Goal: Transaction & Acquisition: Obtain resource

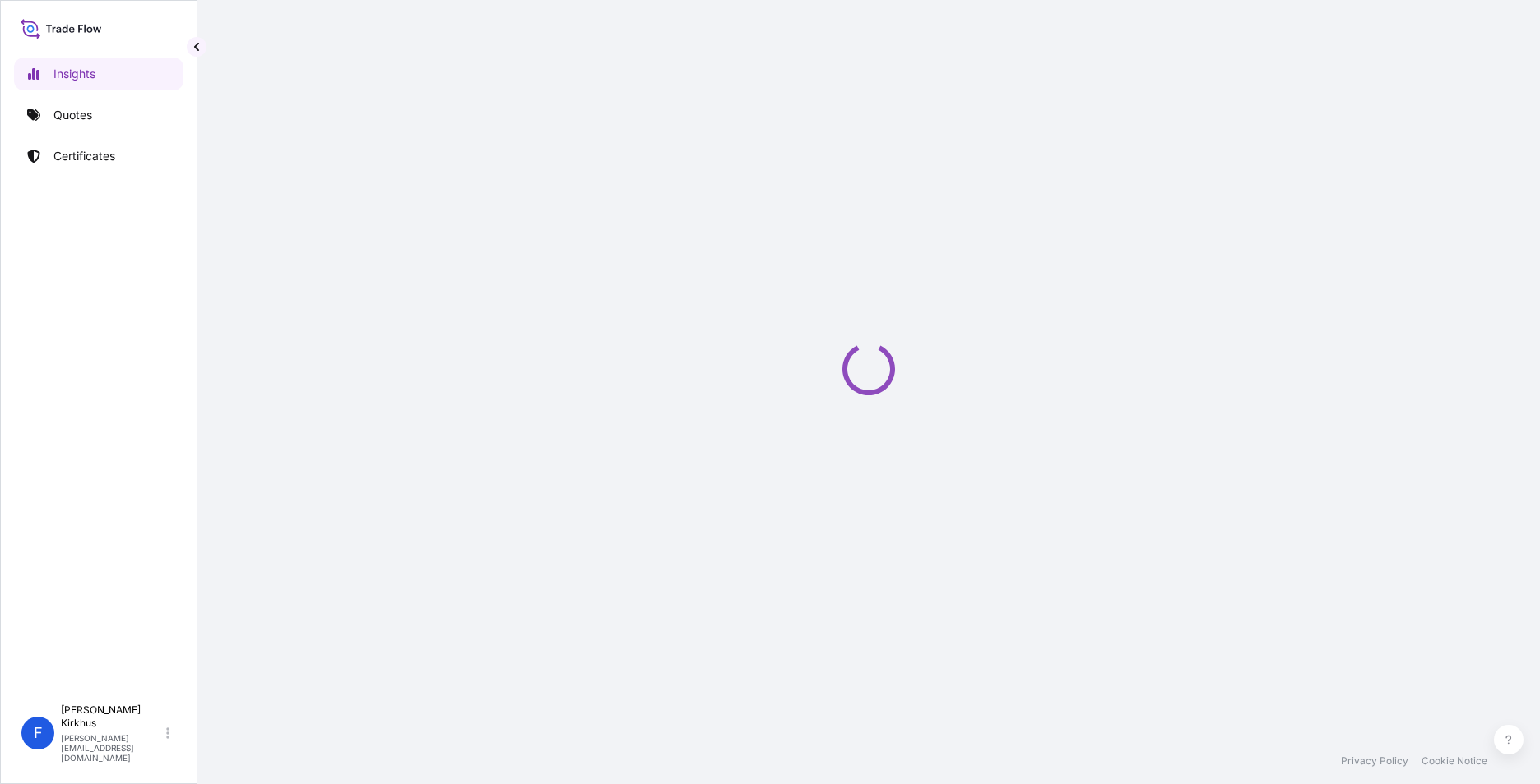
select select "2025"
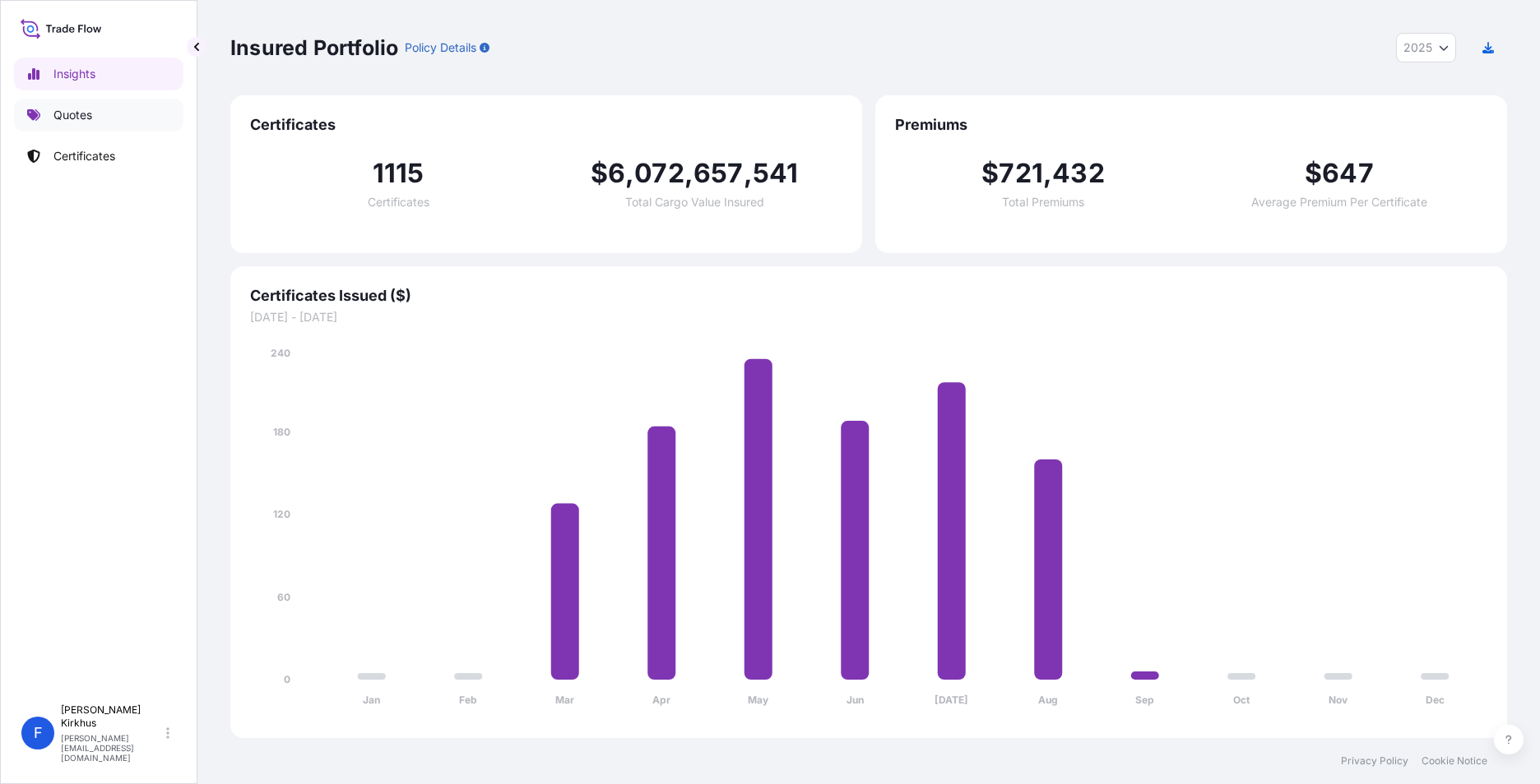
click at [75, 109] on p "Quotes" at bounding box center [73, 115] width 38 height 16
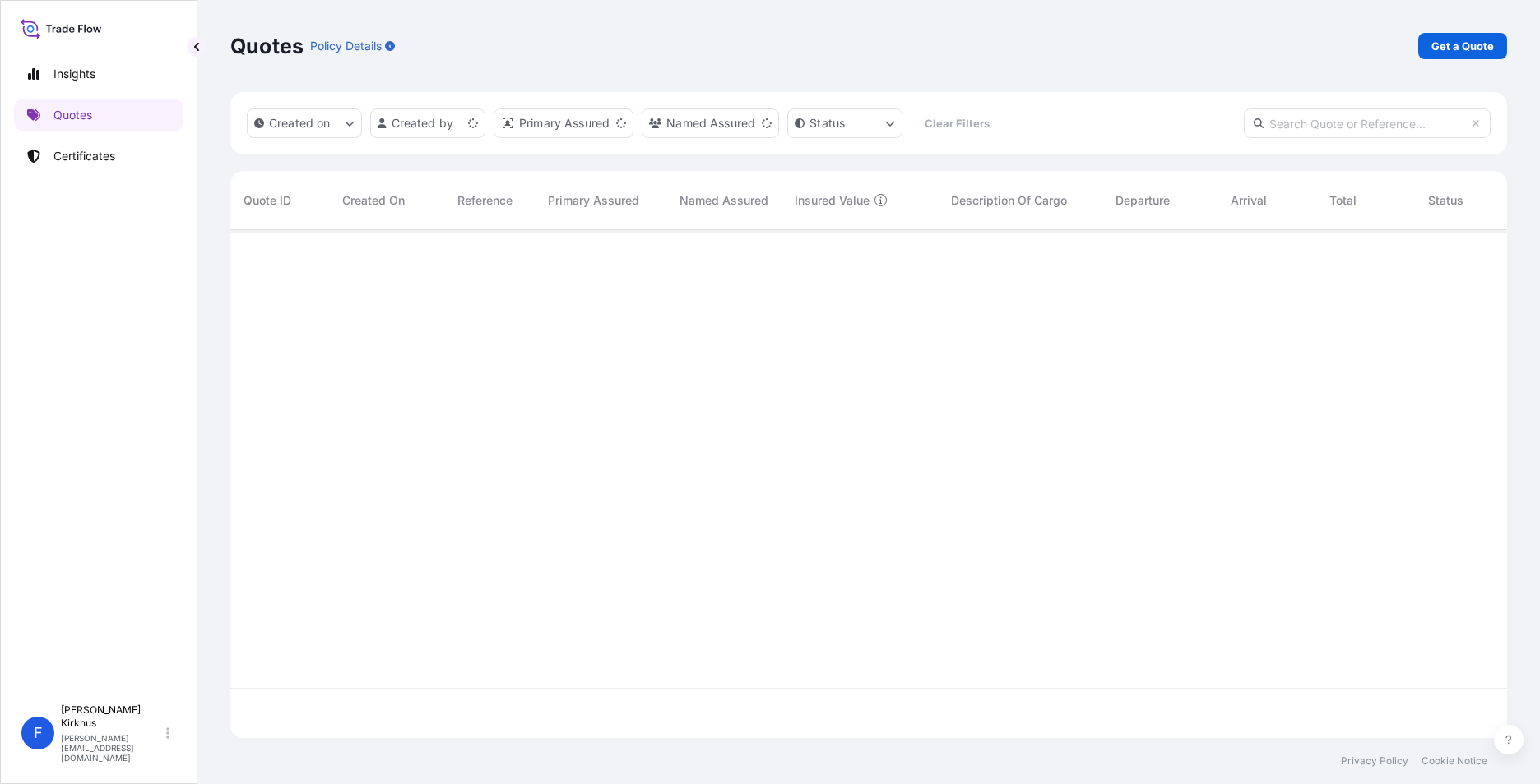
scroll to position [505, 1264]
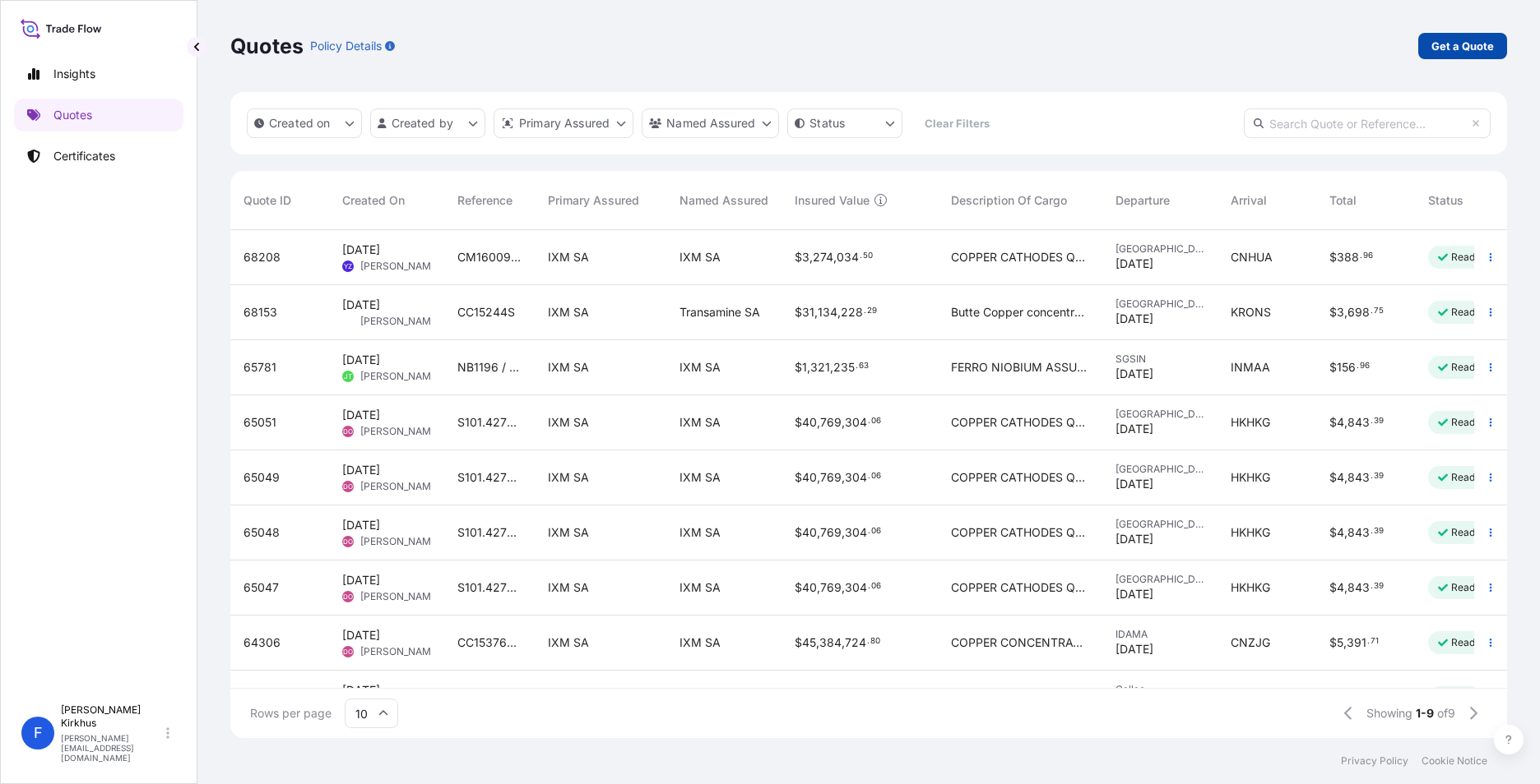
click at [1479, 44] on p "Get a Quote" at bounding box center [1462, 46] width 62 height 16
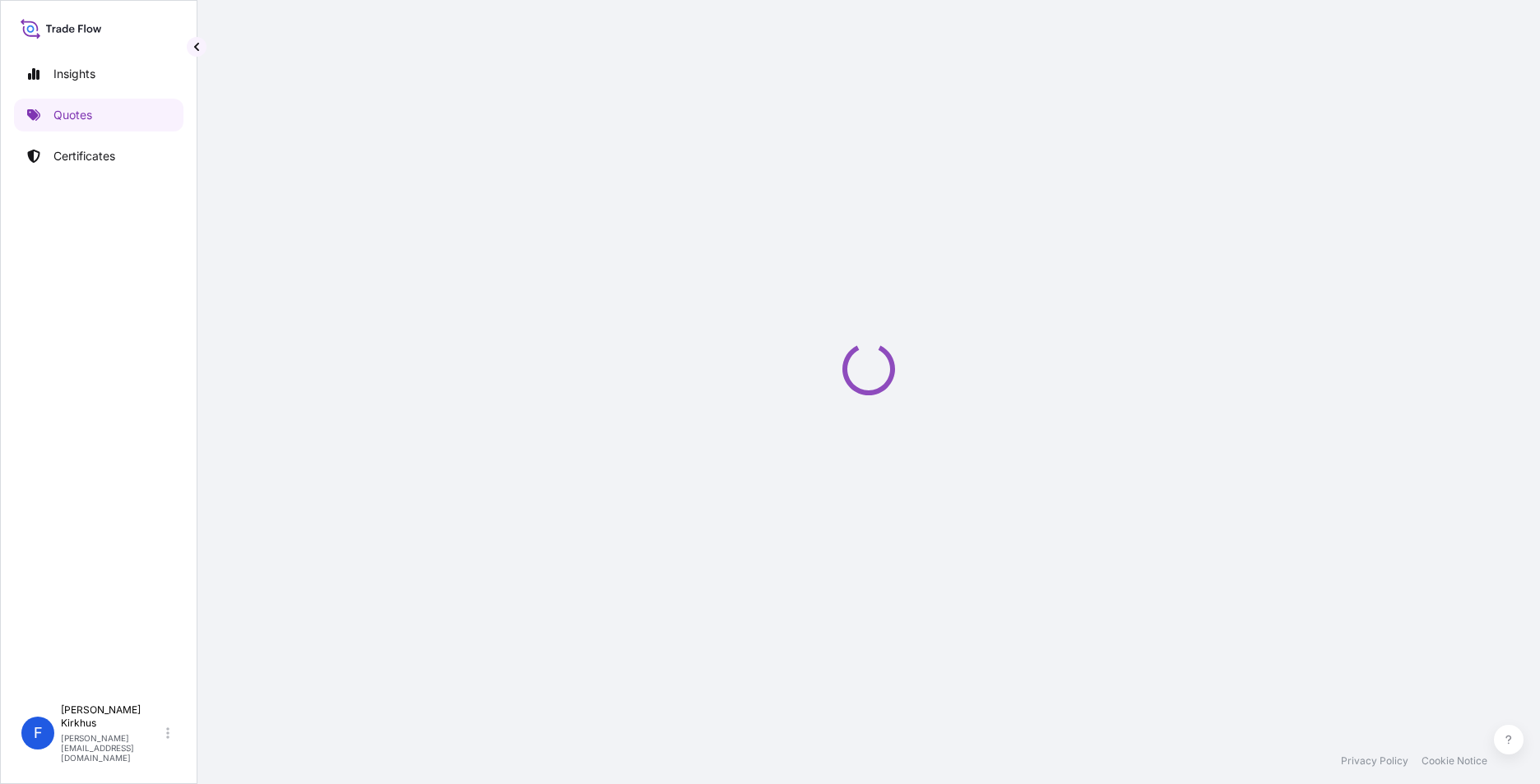
select select "Sea"
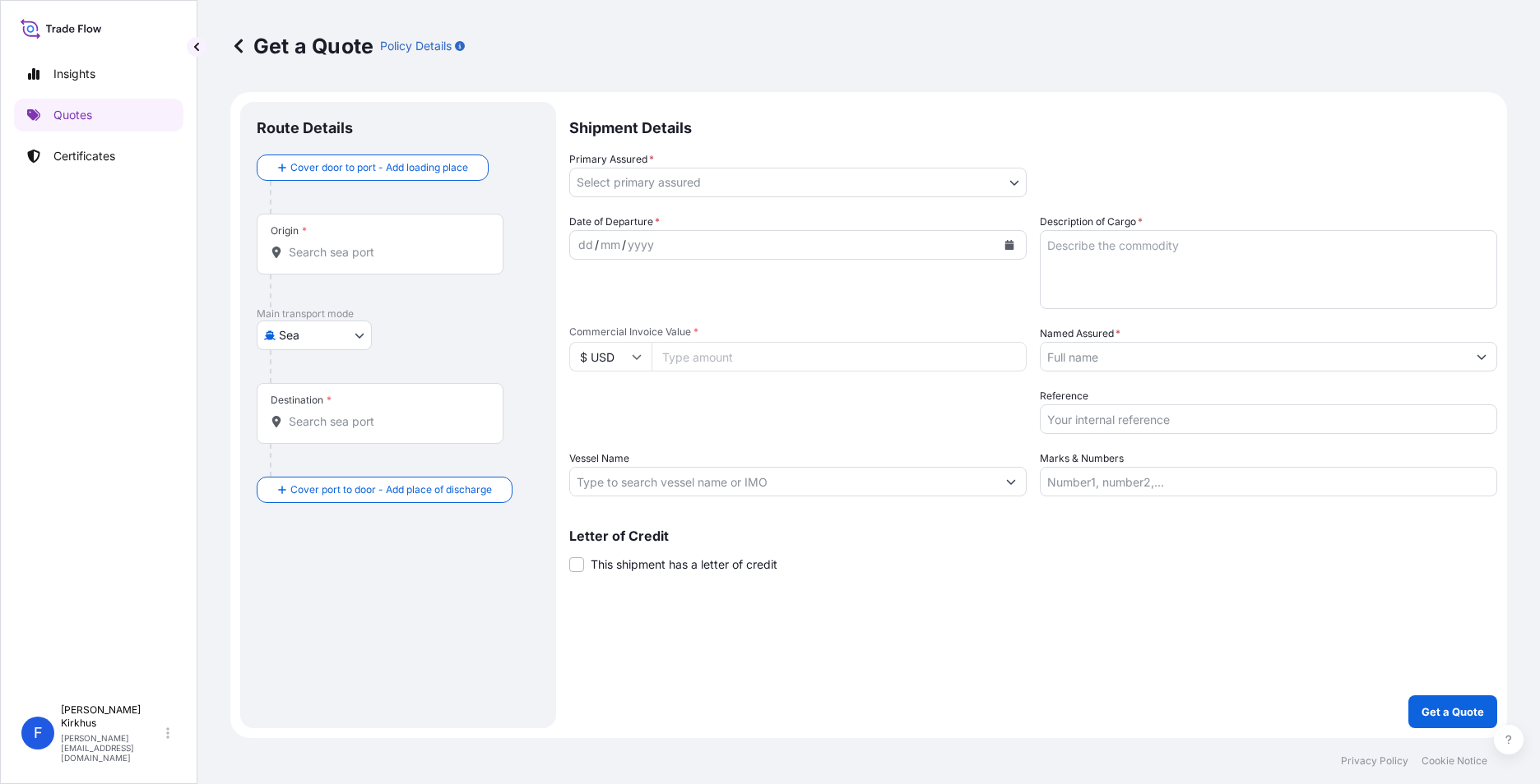
click at [330, 249] on input "Origin *" at bounding box center [385, 252] width 194 height 16
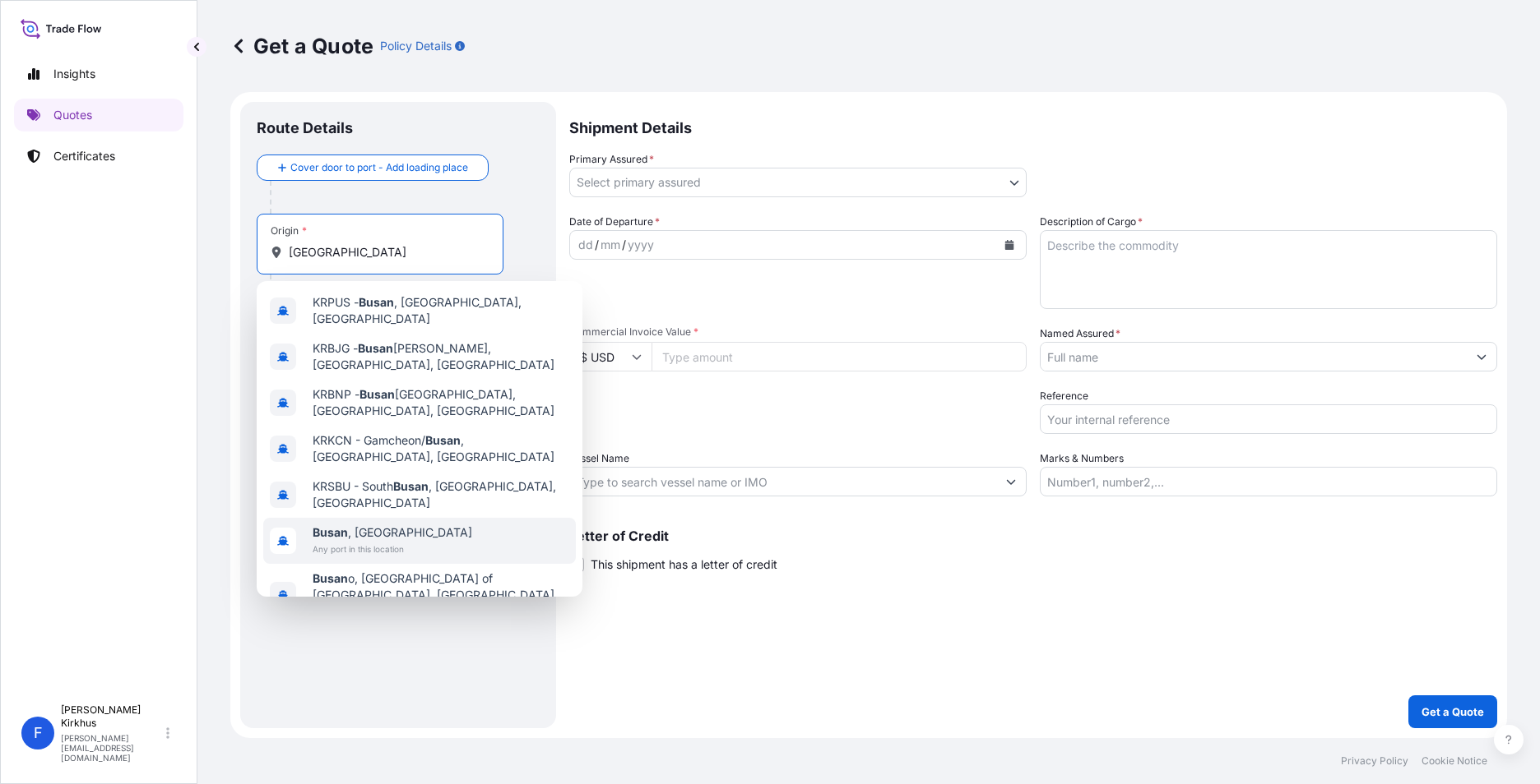
click at [377, 524] on span "Busan , South Korea" at bounding box center [392, 532] width 160 height 16
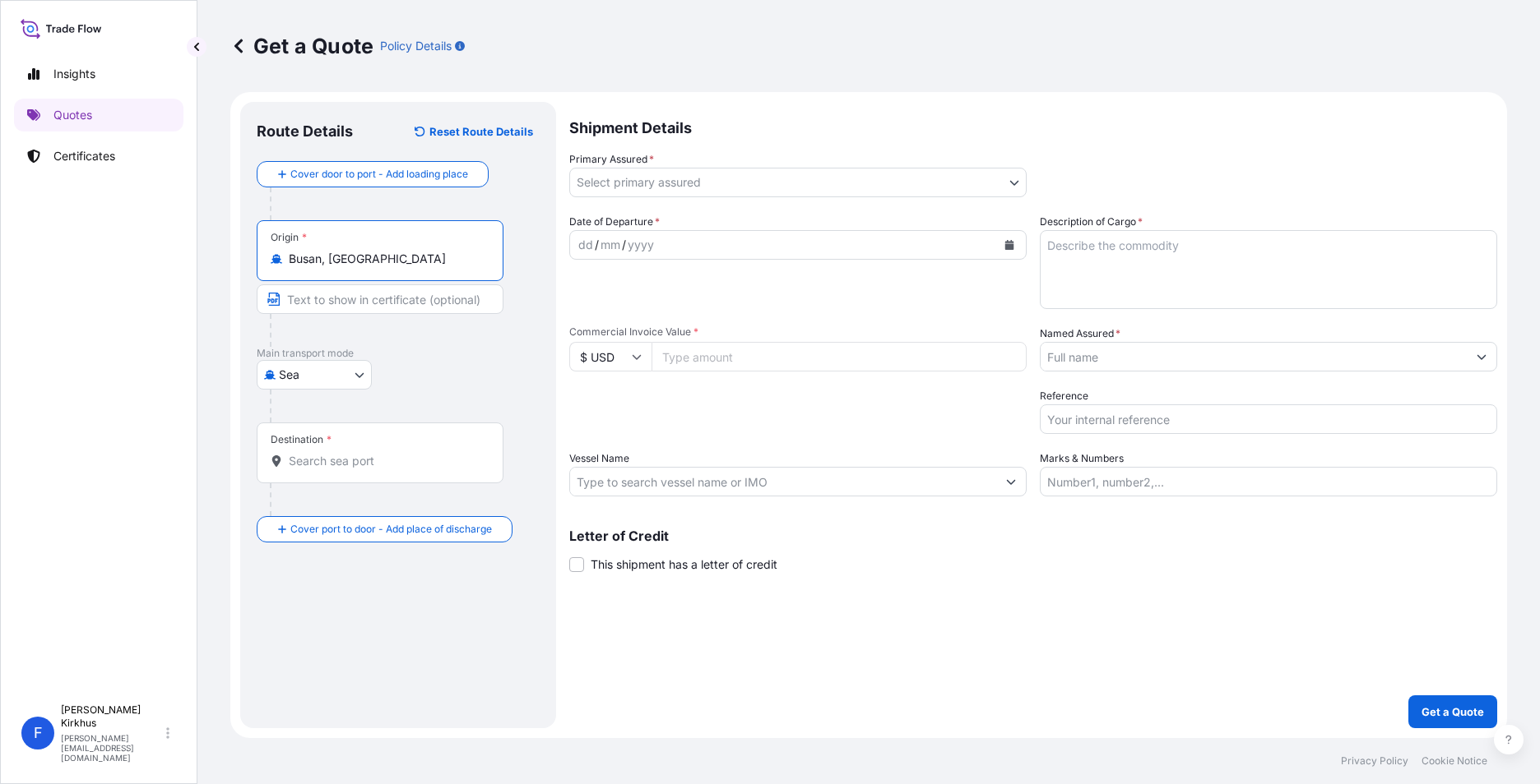
type input "Busan, South Korea"
click at [635, 181] on body "Insights Quotes Certificates F Fredrik Kirkhus fredrik.kirkhus@ixmetals.com Get…" at bounding box center [770, 392] width 1540 height 784
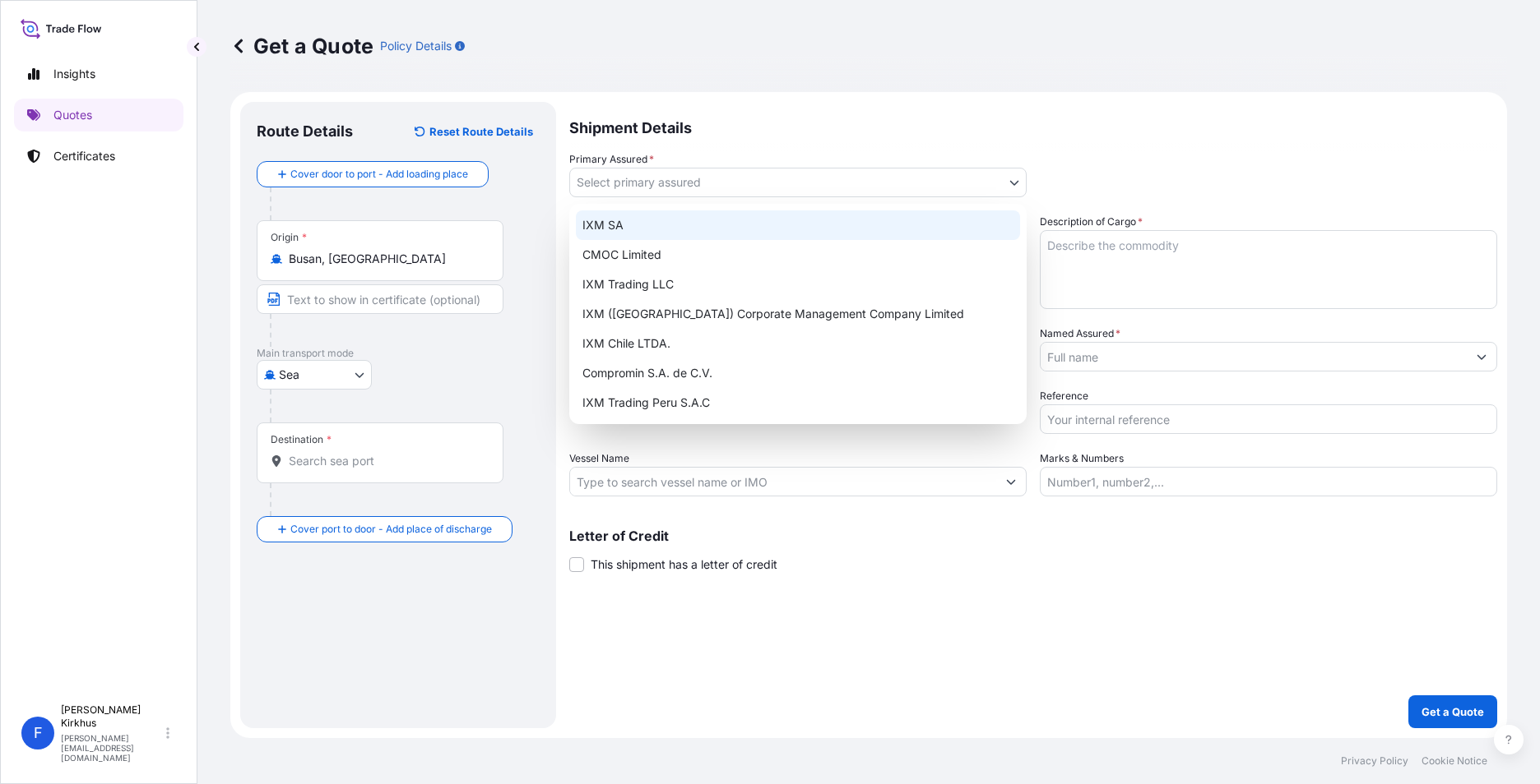
click at [603, 227] on div "IXM SA" at bounding box center [798, 224] width 444 height 30
select select "31846"
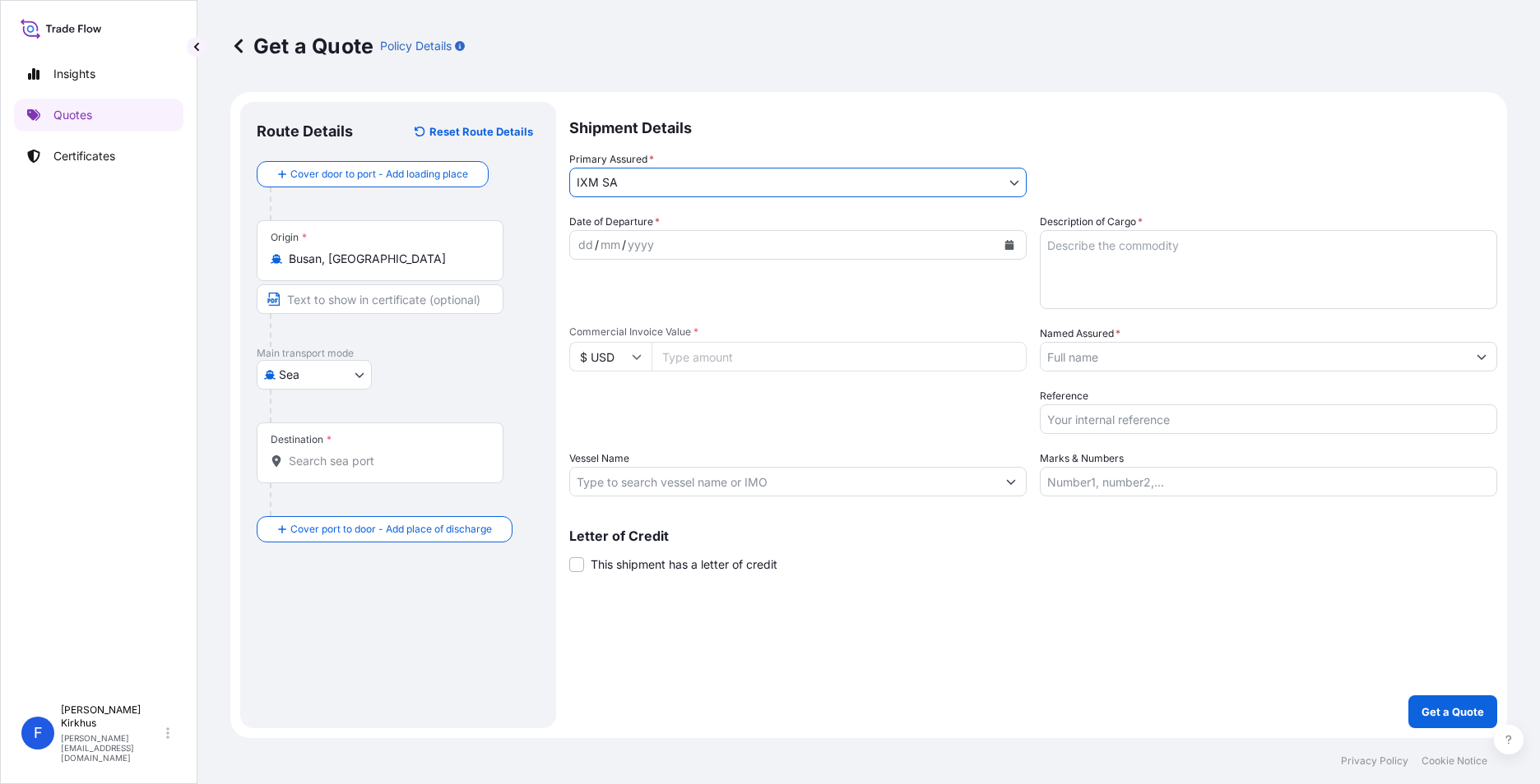
click at [1100, 355] on input "Named Assured *" at bounding box center [1253, 356] width 426 height 30
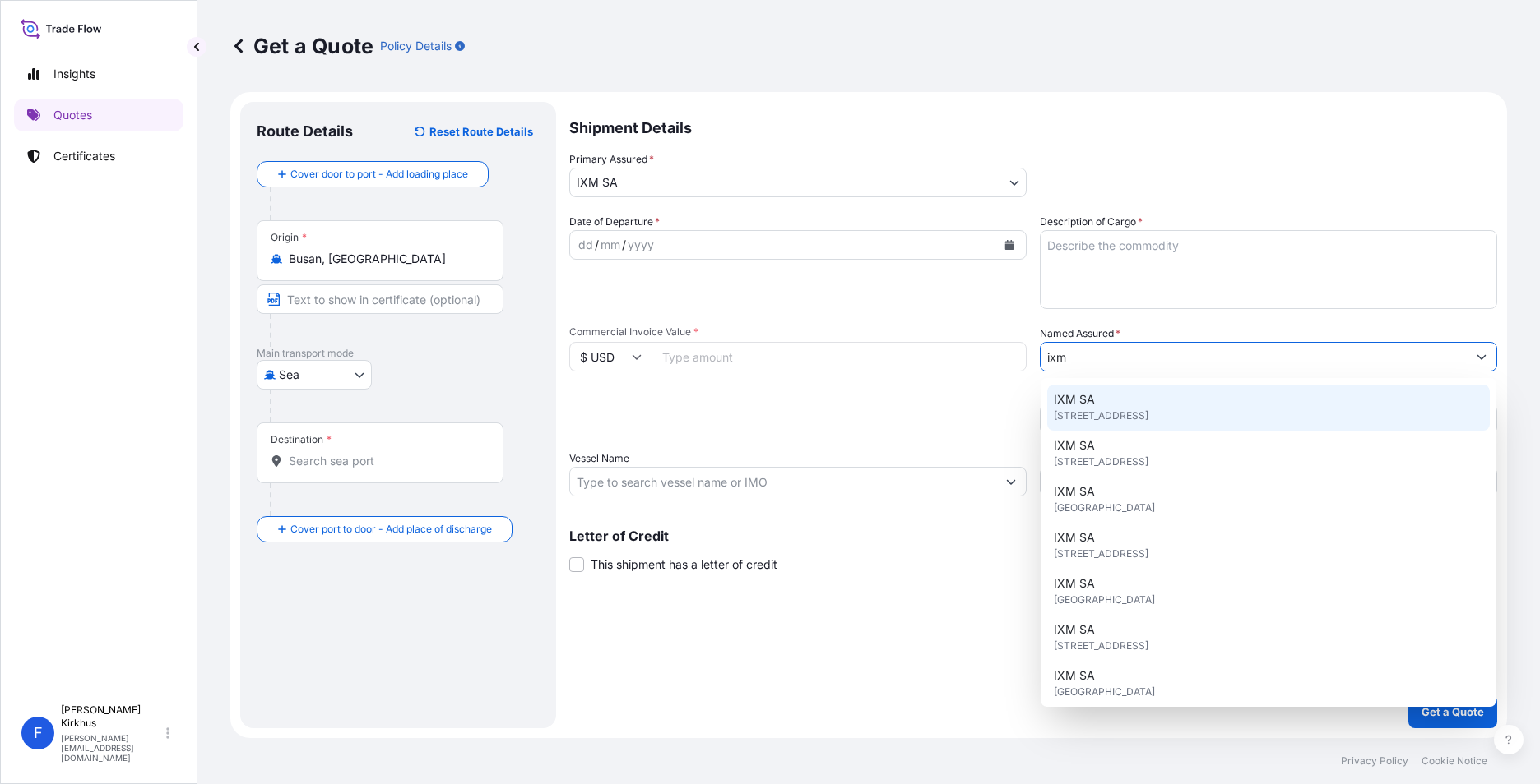
click at [1068, 402] on span "IXM SA" at bounding box center [1074, 399] width 41 height 16
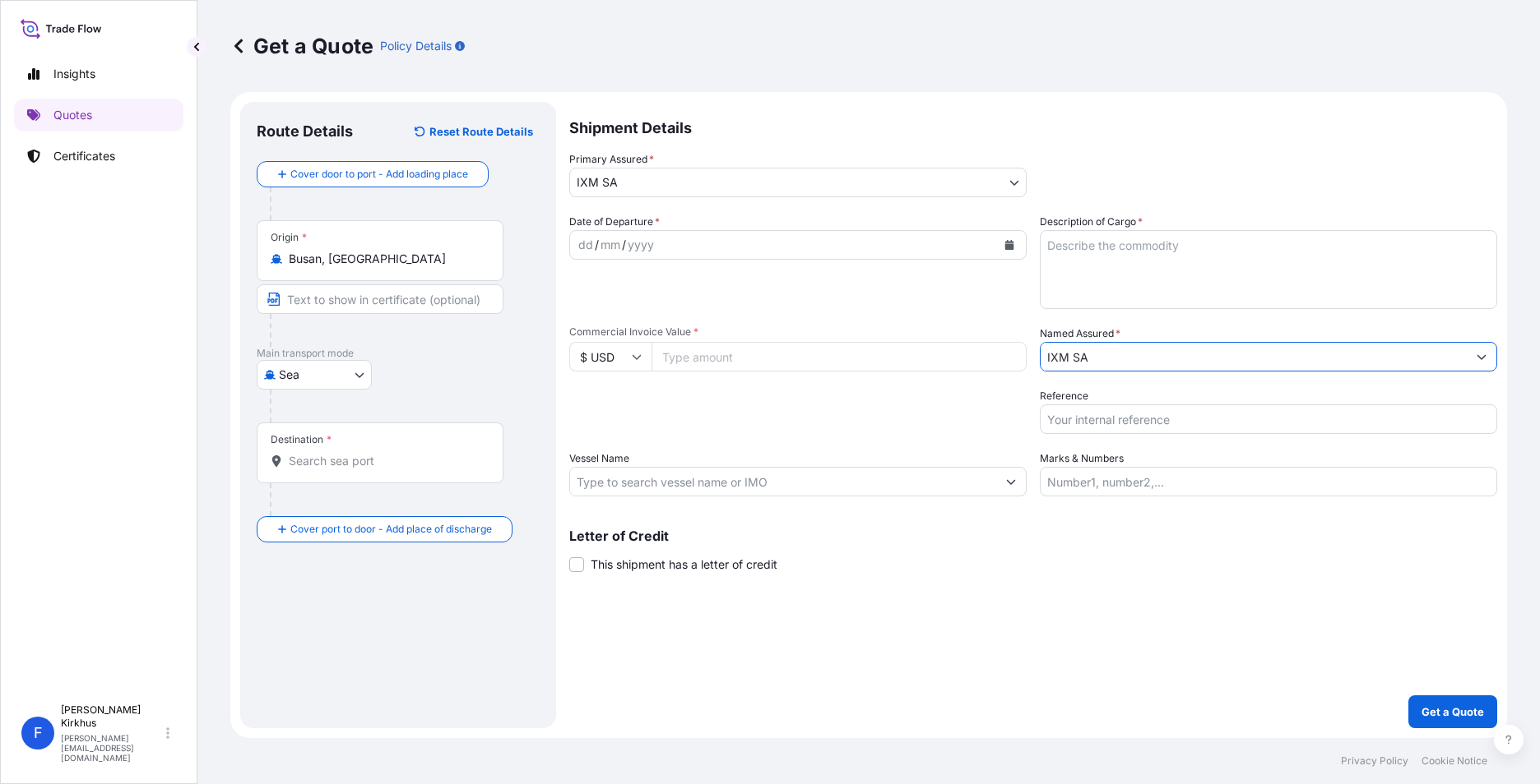
type input "IXM SA"
click at [984, 607] on div "Shipment Details Primary Assured * IXM SA IXM SA CMOC Limited IXM Trading LLC I…" at bounding box center [1033, 415] width 928 height 626
click at [1068, 248] on textarea "Description of Cargo *" at bounding box center [1268, 269] width 458 height 79
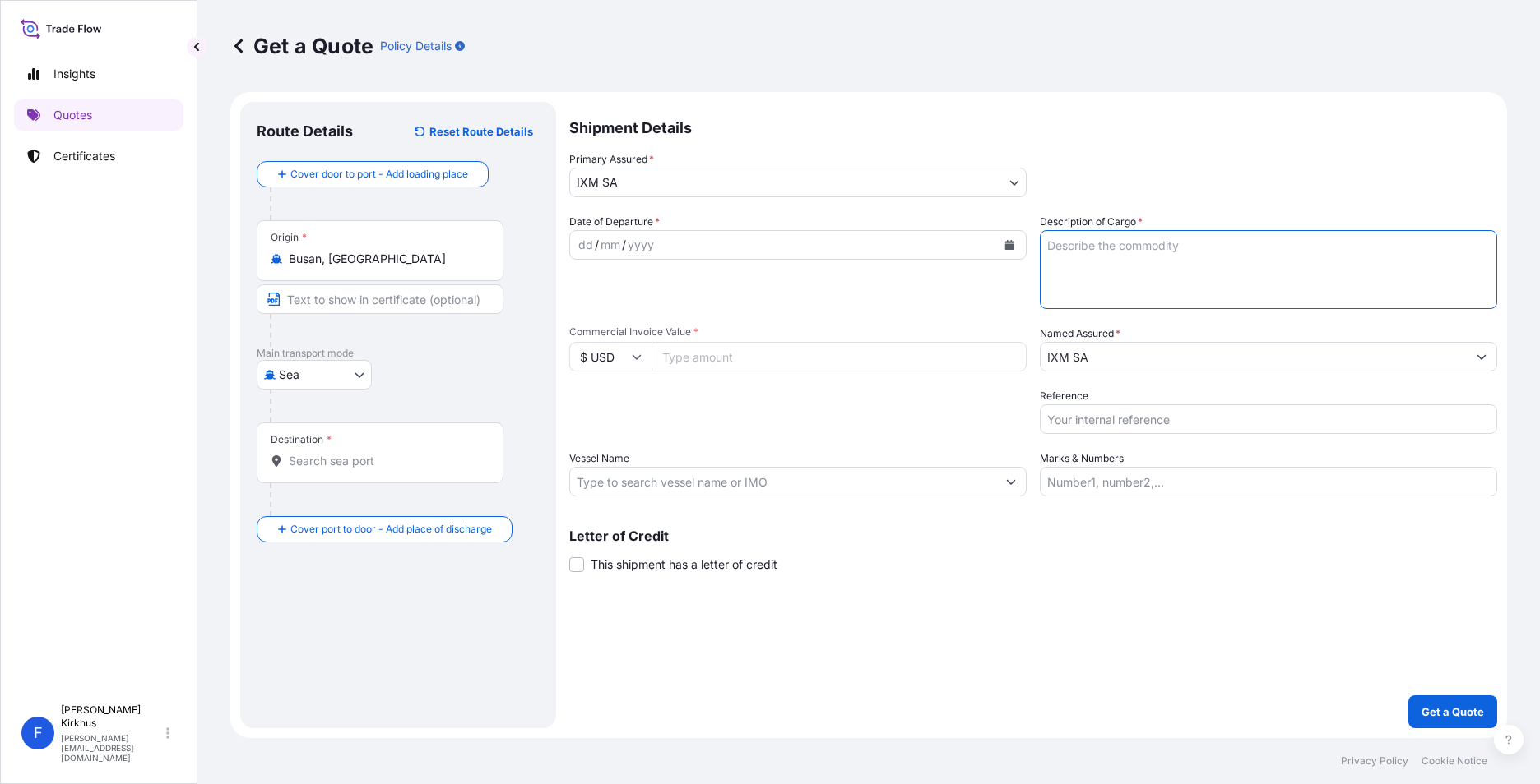
paste textarea "MADAGASCAR CIF NHAVA SHEVA, INDIA AMBATOVY BUSAN, KOREA NHAVA SHEVA, INDIA 48.8…"
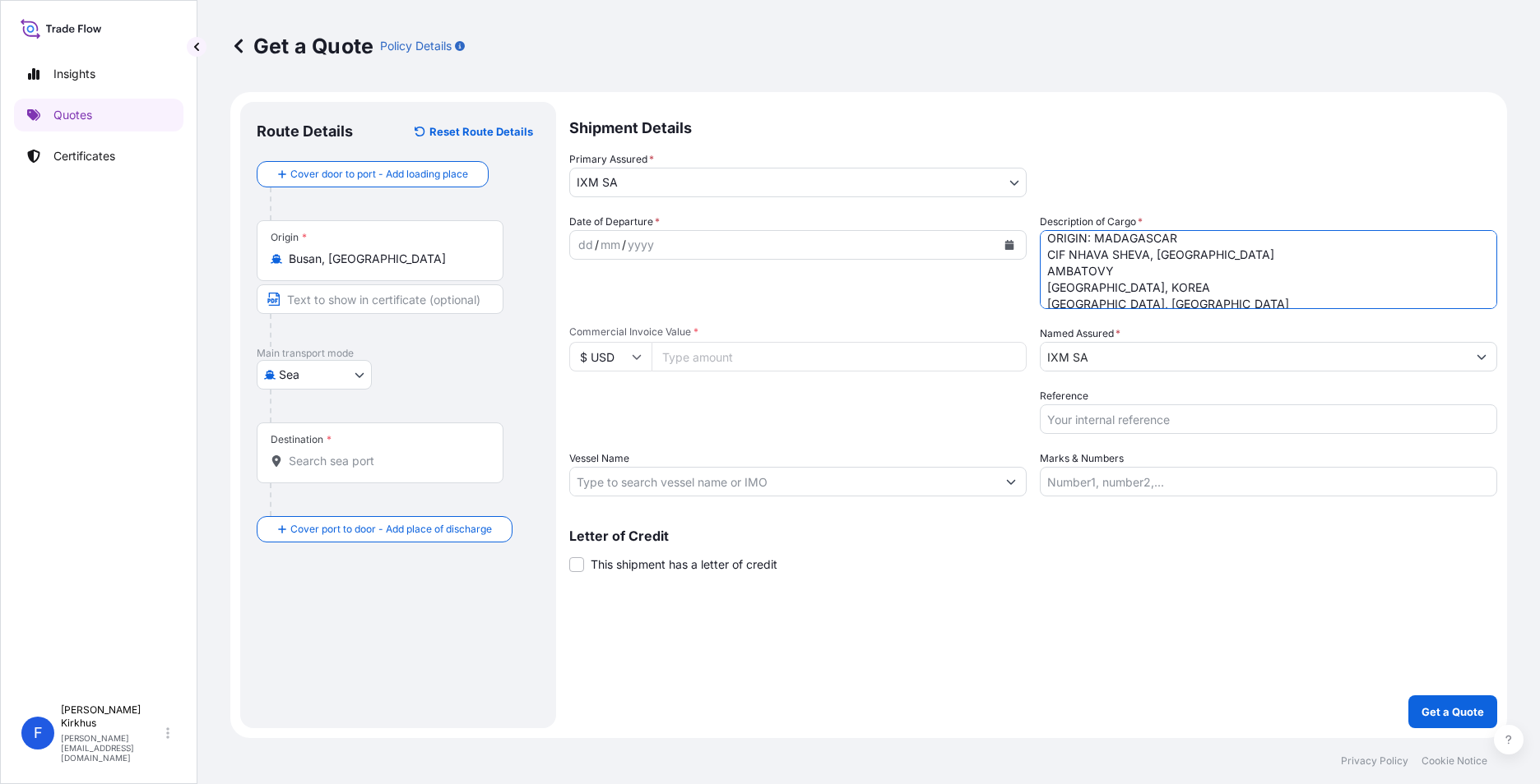
type textarea "ORIGIN: MADAGASCAR CIF NHAVA SHEVA, INDIA AMBATOVY BUSAN, KOREA NHAVA SHEVA, IN…"
click at [713, 358] on input "Commercial Invoice Value *" at bounding box center [839, 356] width 375 height 30
paste input "729762.90"
type input "729762.90"
drag, startPoint x: 1146, startPoint y: 265, endPoint x: 1199, endPoint y: 271, distance: 53.3
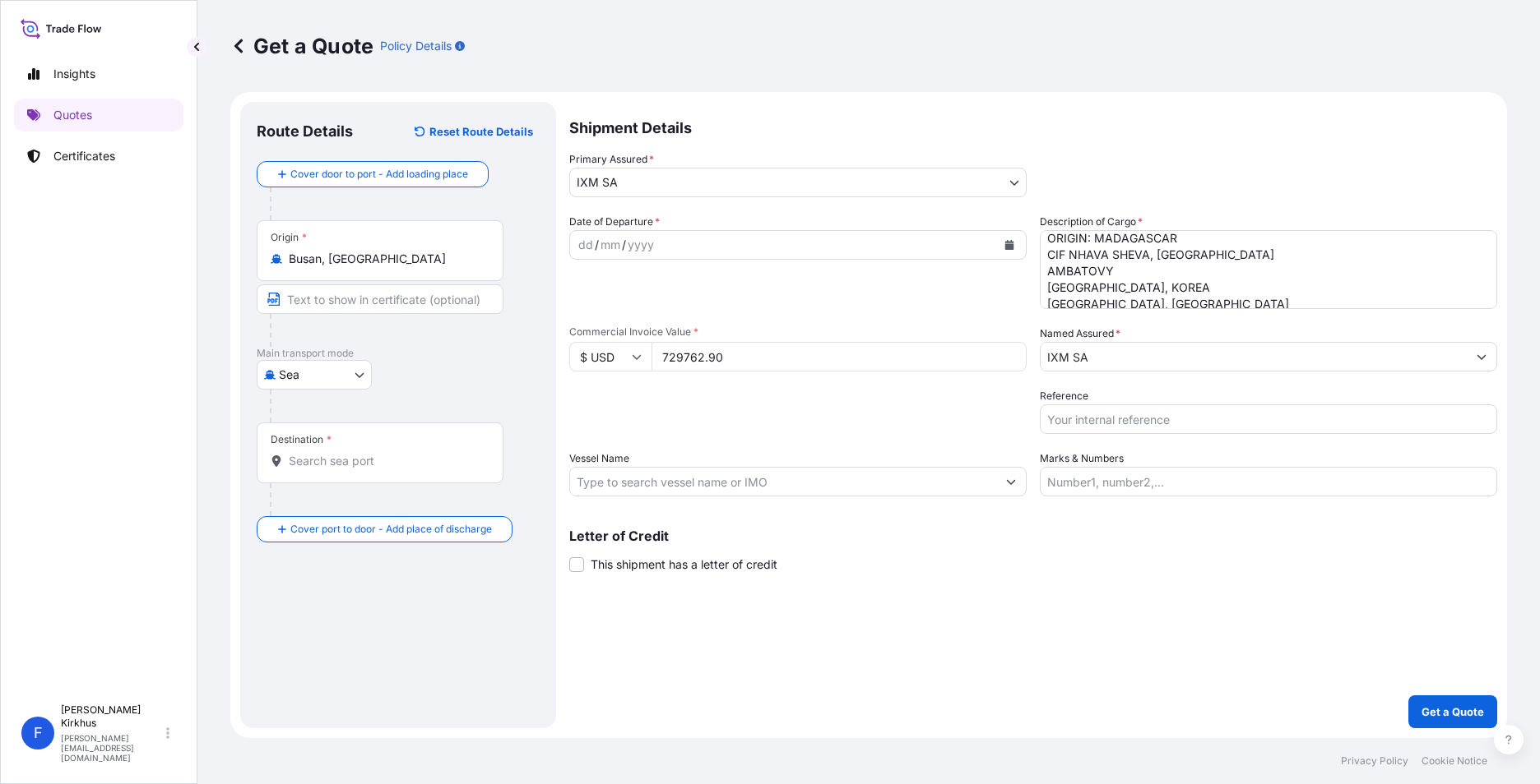
click at [1144, 265] on textarea "ORIGIN: MADAGASCAR CIF NHAVA SHEVA, INDIA AMBATOVY BUSAN, KOREA NHAVA SHEVA, IN…" at bounding box center [1268, 269] width 458 height 79
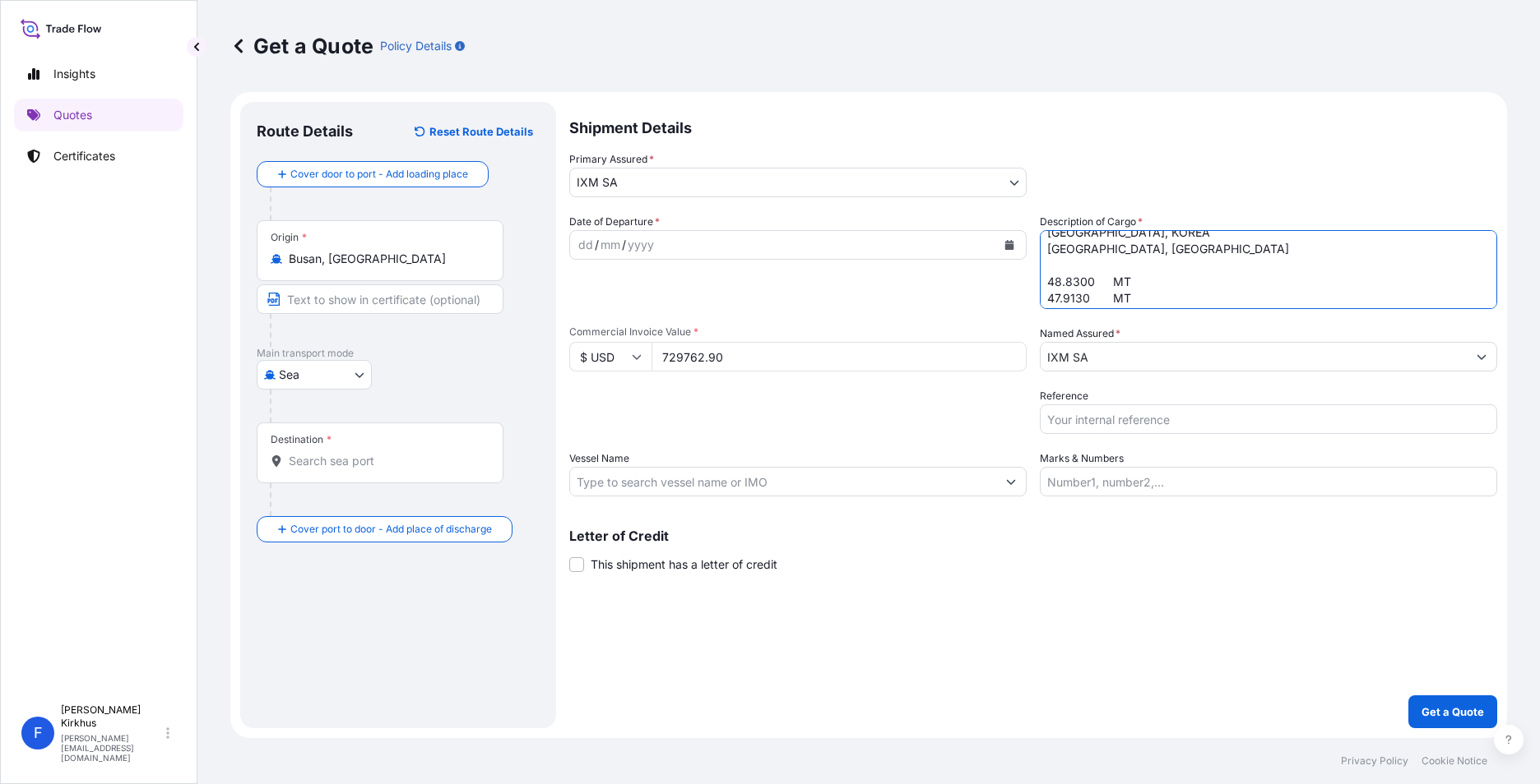
scroll to position [0, 0]
drag, startPoint x: 1165, startPoint y: 299, endPoint x: 1016, endPoint y: 200, distance: 178.9
click at [1016, 200] on div "Shipment Details Primary Assured * IXM SA IXM SA CMOC Limited IXM Trading LLC I…" at bounding box center [1033, 415] width 928 height 626
paste textarea "16 BUNDLES IN TOTAL NICKEL CATHODES HS CODE: 750210 GW: 24.3712 MT NW: 24.2034 …"
type textarea "16 BUNDLES IN TOTAL NICKEL CATHODES HS CODE: 750210 GW: 24.3712 MT NW: 24.2034 …"
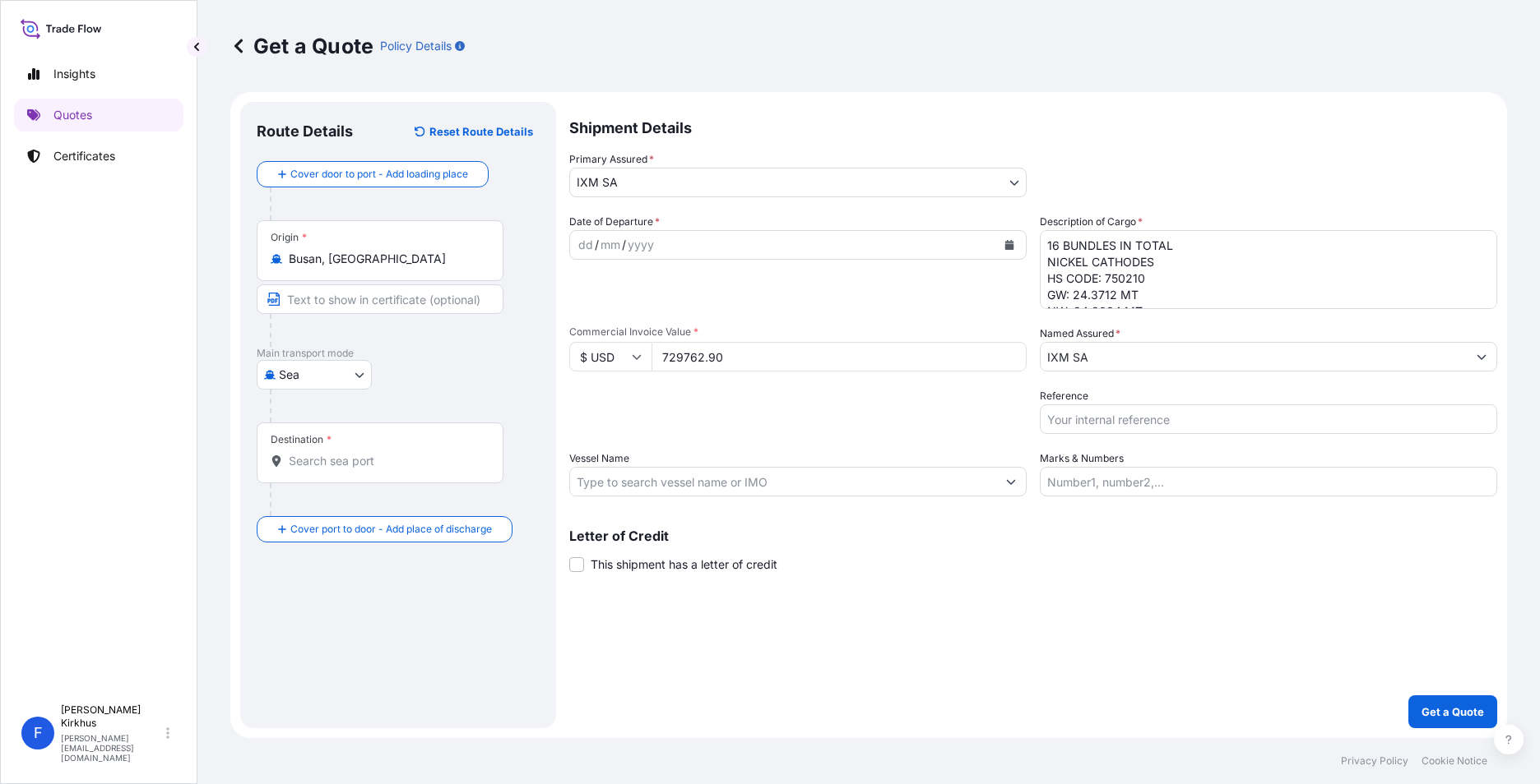
click at [1082, 417] on input "Reference" at bounding box center [1268, 419] width 458 height 30
paste input "S501.08679/080"
type input "S501.08679/080"
click at [719, 488] on input "Vessel Name" at bounding box center [783, 481] width 426 height 30
paste input "ZHONG GU LAN ZHOU 2511W"
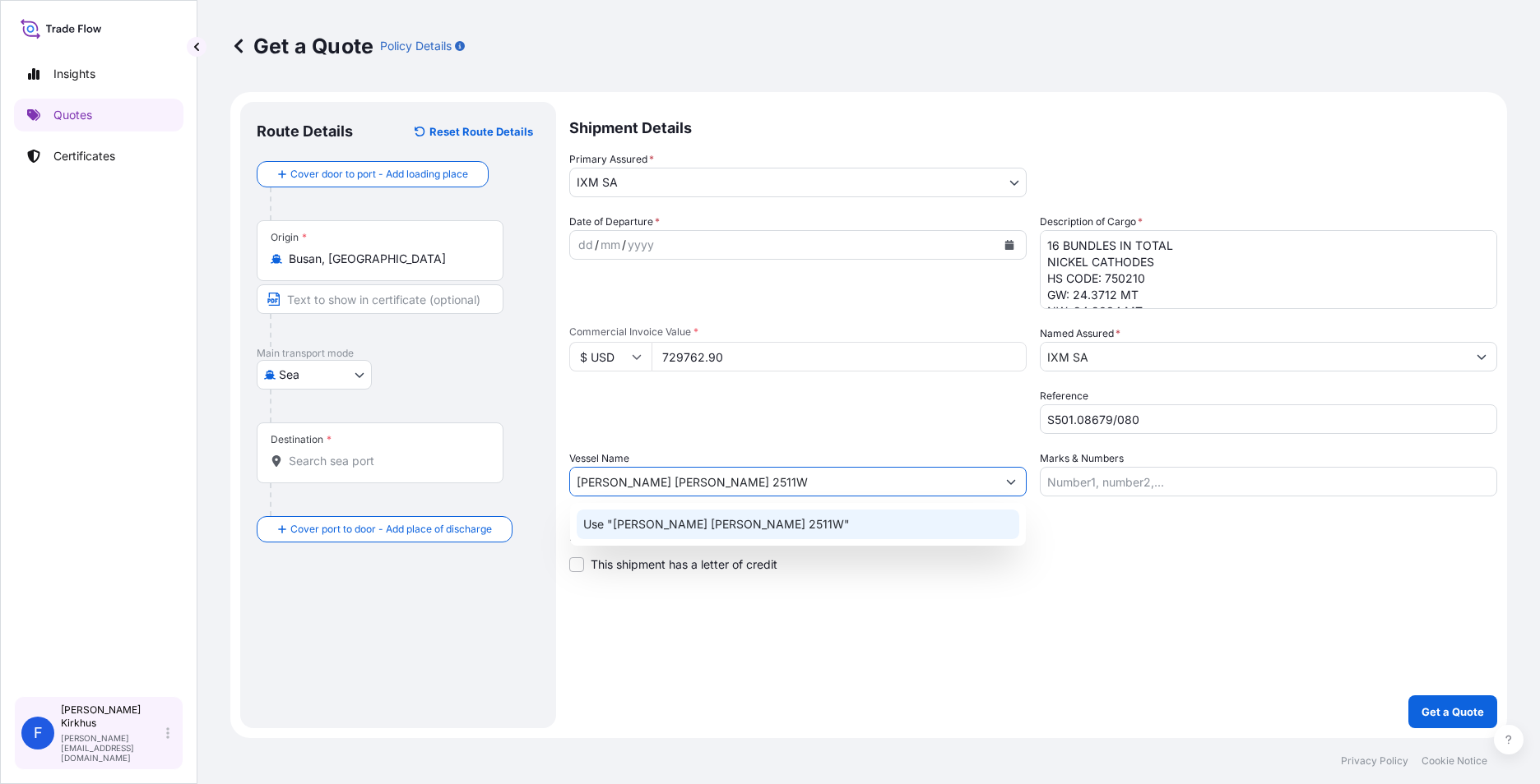
type input "ZHONG GU LAN ZHOU 2511W"
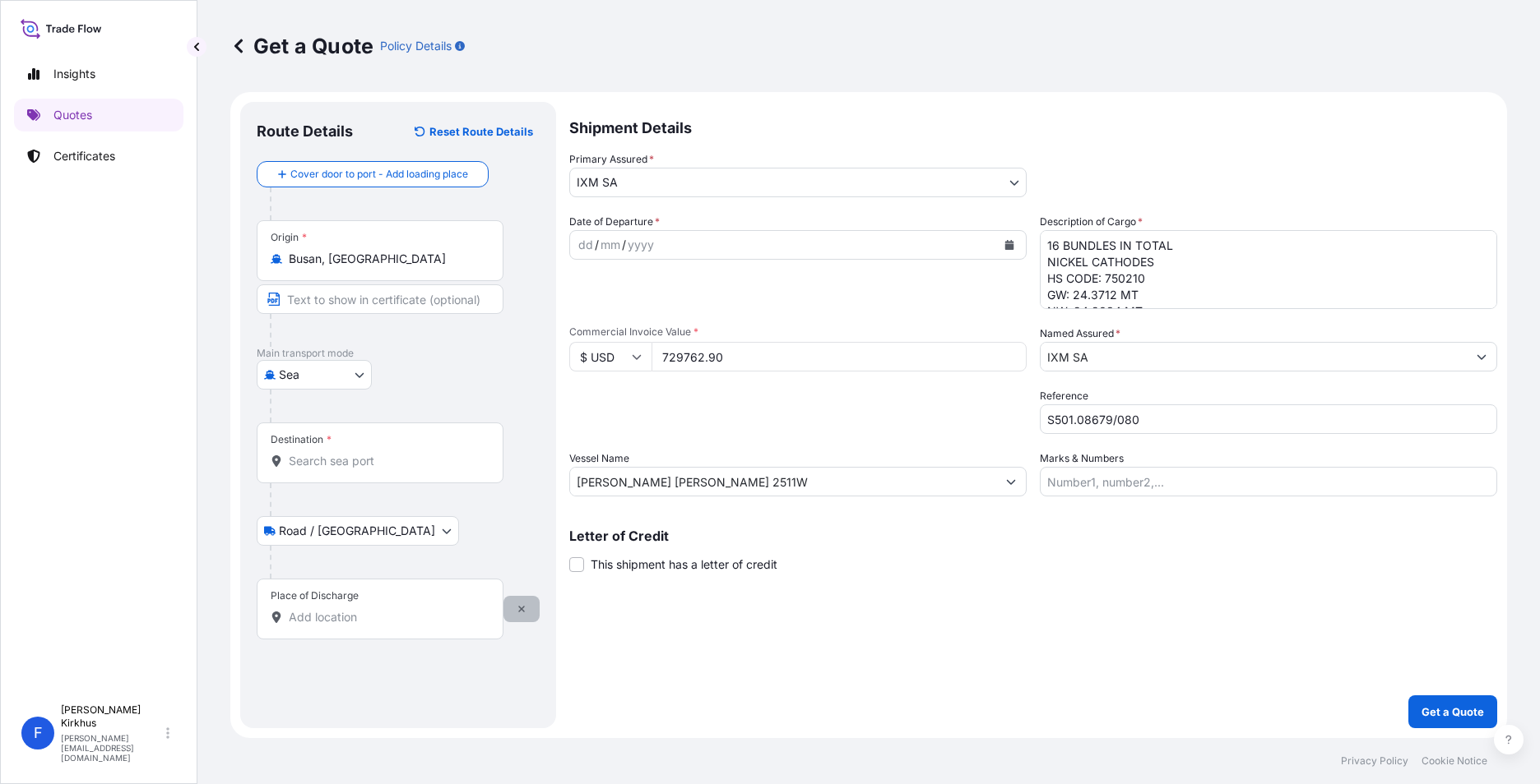
click at [521, 611] on icon "button" at bounding box center [521, 609] width 7 height 7
click at [331, 458] on input "Destination *" at bounding box center [385, 460] width 194 height 16
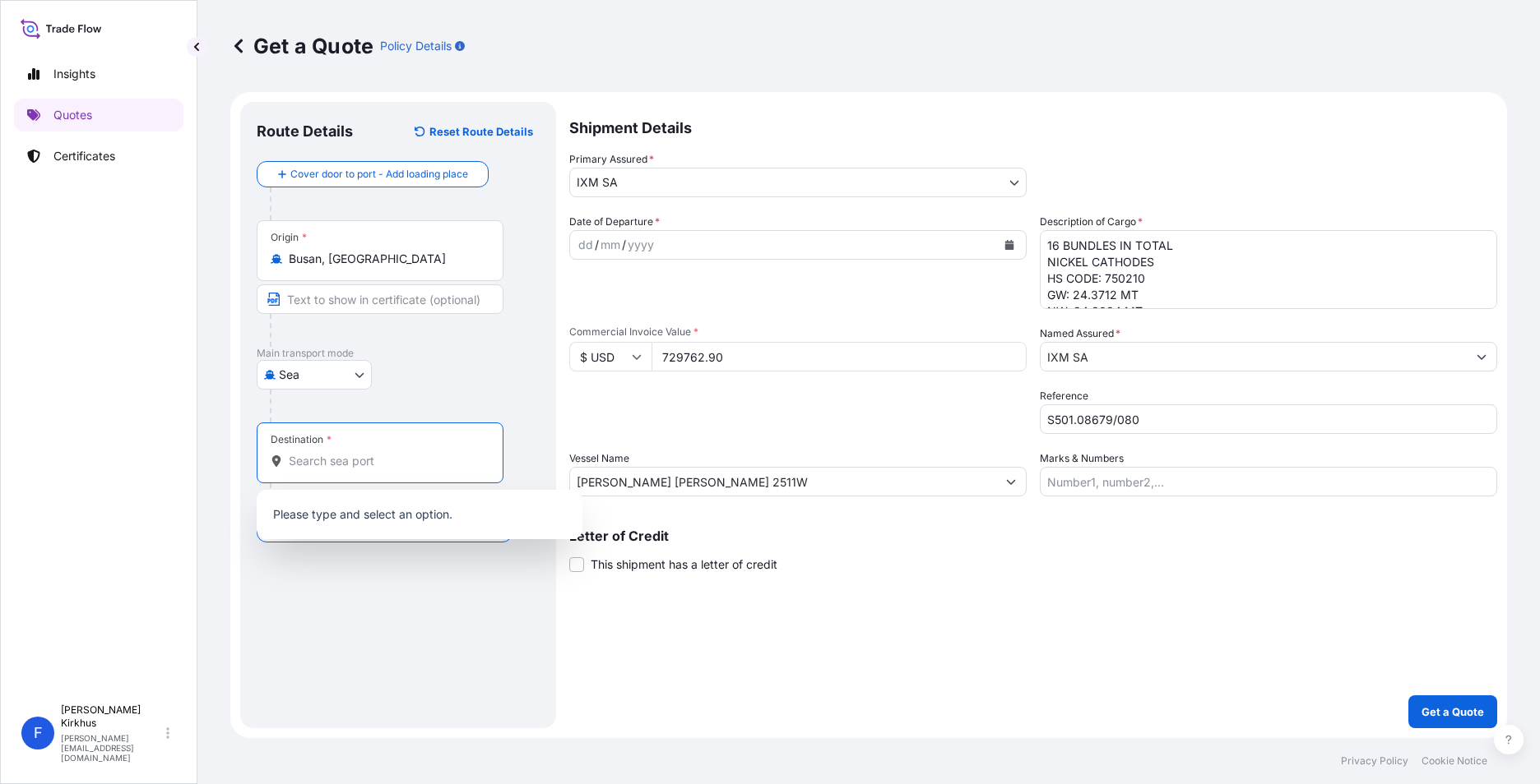
paste input "NHAVA SHEVA, INDIA"
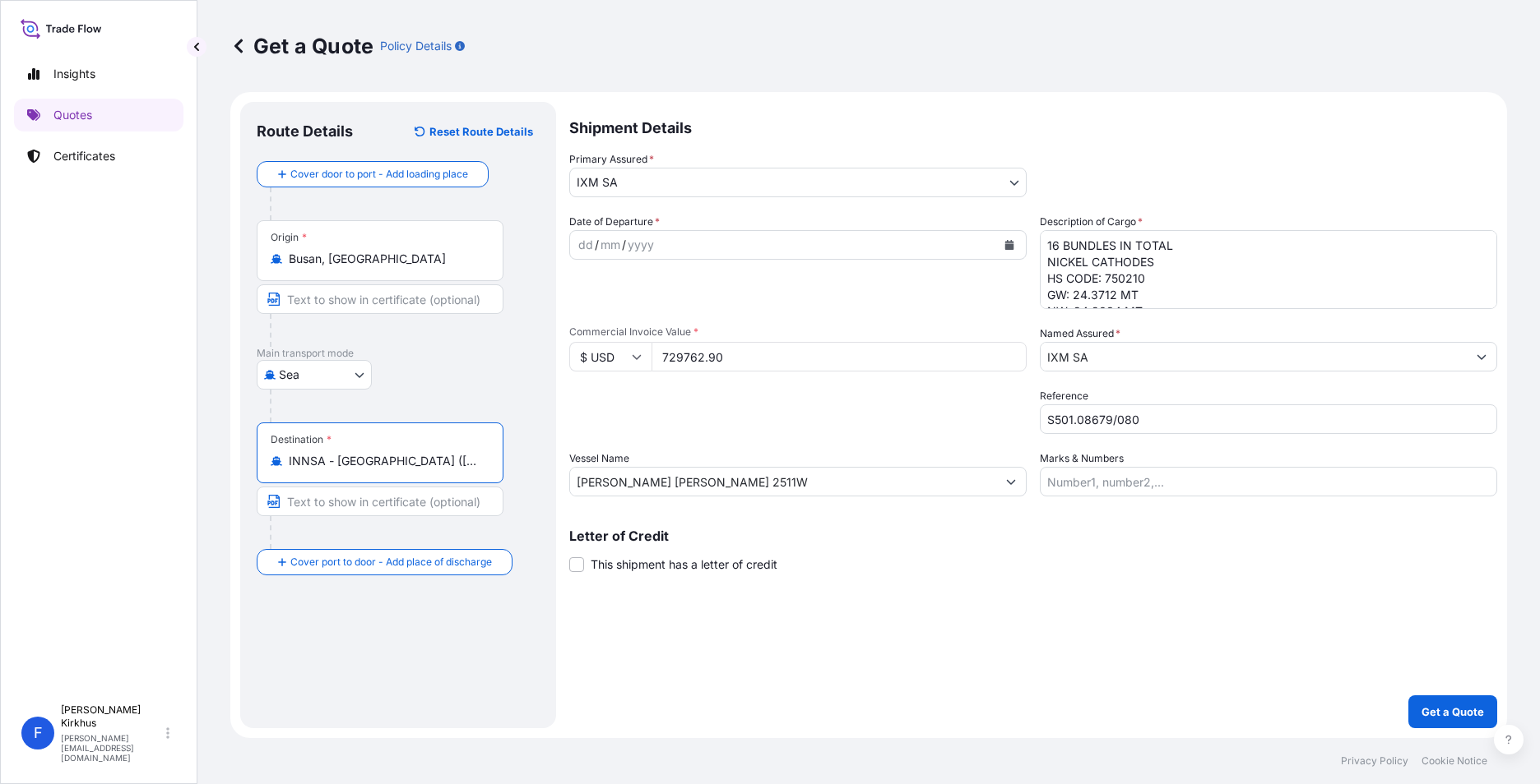
type input "INNSA - Nhava Sheva (Jawaharlal Nehru), India"
click at [382, 506] on input "Text to appear on certificate" at bounding box center [380, 501] width 246 height 30
paste input "NHAVA SHEVA, INDIA"
type input "NHAVA SHEVA, INDIA"
click at [309, 297] on input "Text to appear on certificate" at bounding box center [380, 299] width 246 height 30
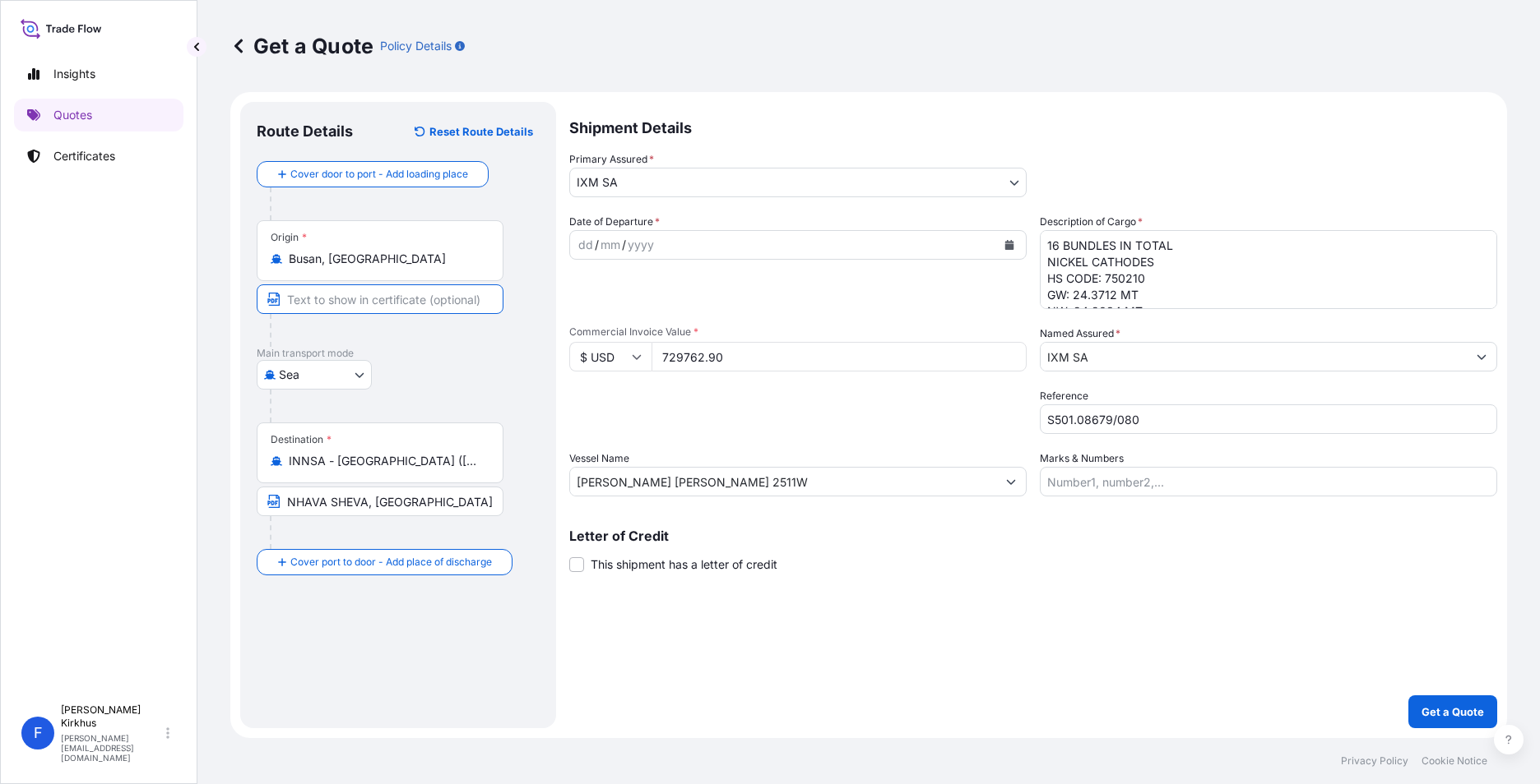
paste input "BUSAN, KOREA"
type input "BUSAN, KOREA"
click at [1129, 250] on textarea "16 BUNDLES IN TOTAL NICKEL CATHODES HS CODE: 750210 GW: 24.3712 MT NW: 24.2034 …" at bounding box center [1268, 269] width 458 height 79
click at [1096, 278] on textarea "16 BUNDLES IN TOTAL NICKEL CATHODES HS CODE: 750210 GW: 24.3712 MT NW: 24.2034 …" at bounding box center [1268, 269] width 458 height 79
click at [1057, 241] on textarea "16 BUNDLES IN TOTAL NICKEL CATHODES HS CODE: 750210 GW: 24.3712 MT NW: 24.2034 …" at bounding box center [1268, 269] width 458 height 79
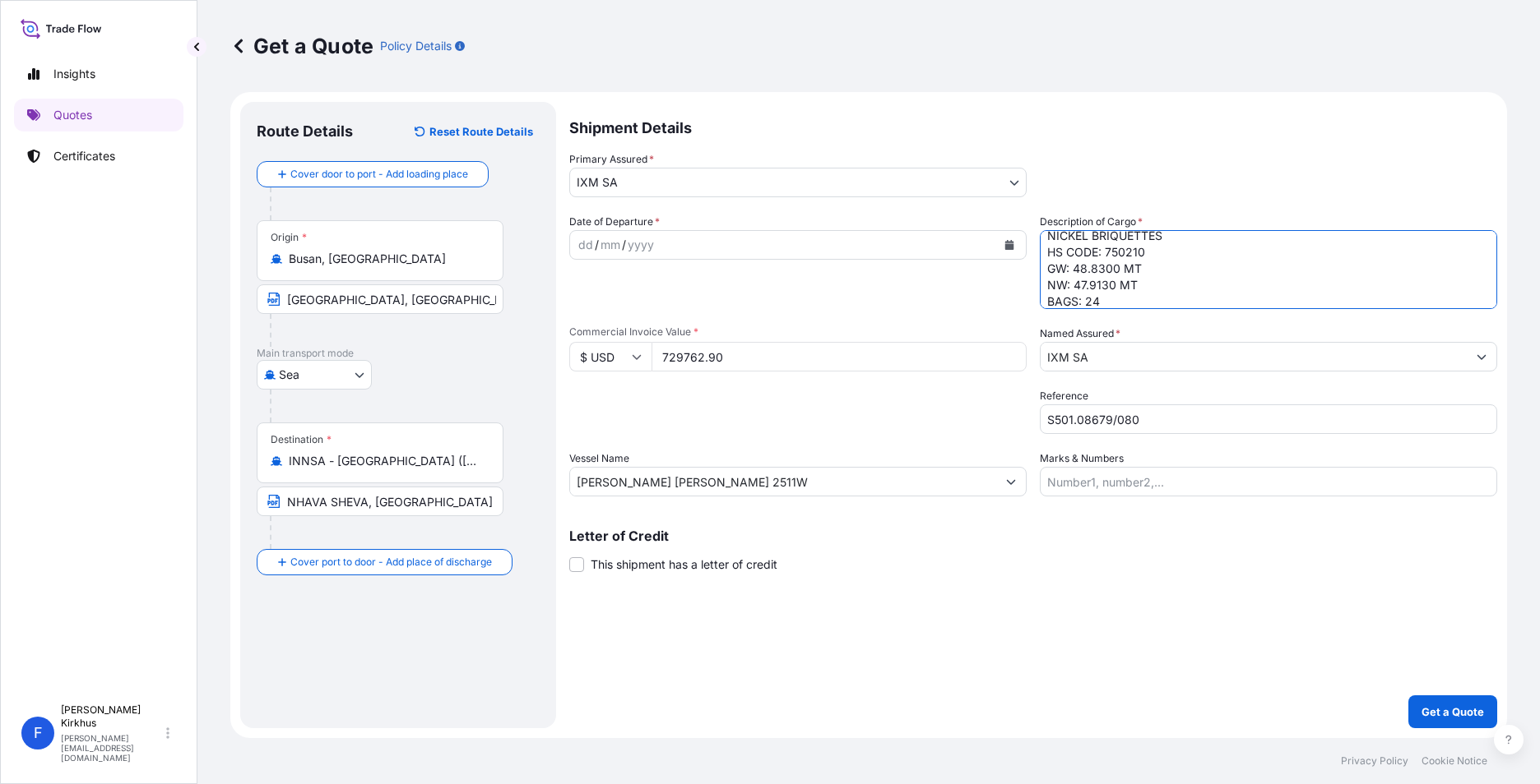
scroll to position [43, 0]
type textarea "24 BAGS IN TOTAL NICKEL BRIQUETTES HS CODE: 750210 GW: 48.8300 MT NW: 47.9130 M…"
click at [581, 244] on div "dd" at bounding box center [586, 244] width 18 height 20
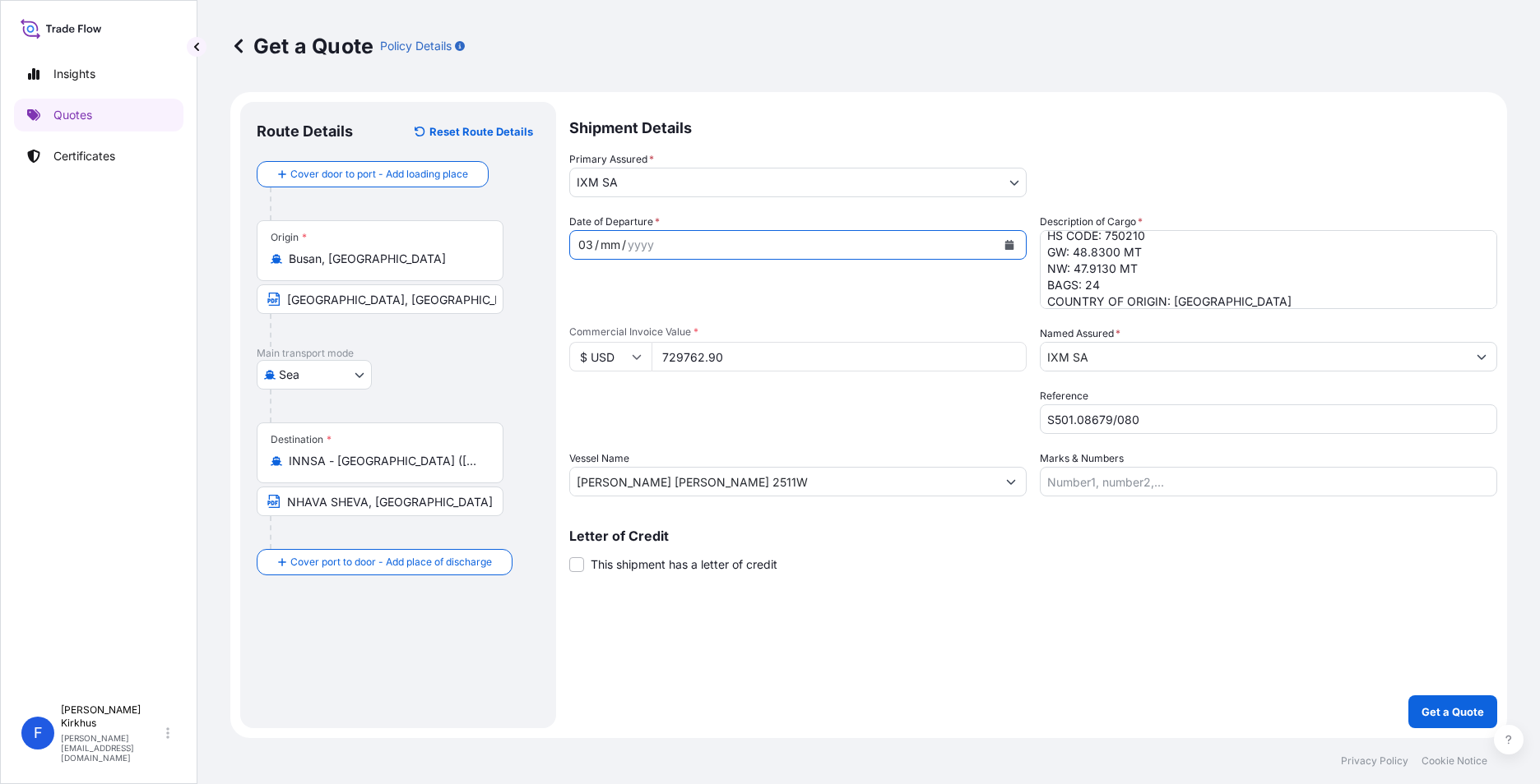
click at [607, 244] on div "mm" at bounding box center [610, 244] width 23 height 20
click at [637, 240] on div "yyyy" at bounding box center [635, 244] width 30 height 20
click at [569, 298] on div "Date of Departure * 03 / 09 / 2025" at bounding box center [798, 262] width 458 height 95
click at [835, 633] on div "Shipment Details Primary Assured * IXM SA IXM SA CMOC Limited IXM Trading LLC I…" at bounding box center [1033, 415] width 928 height 626
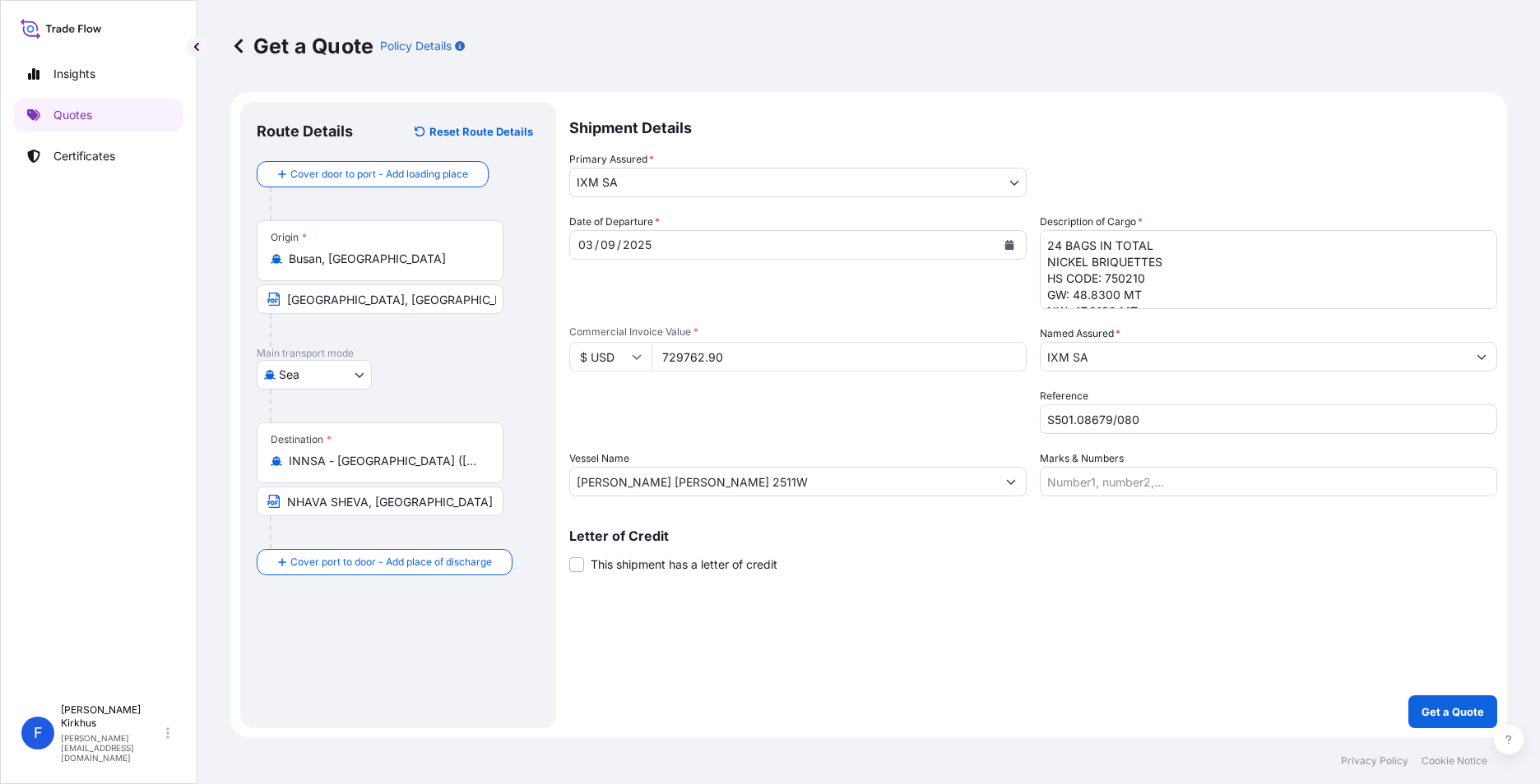
scroll to position [51, 0]
click at [1446, 712] on p "Get a Quote" at bounding box center [1452, 711] width 62 height 16
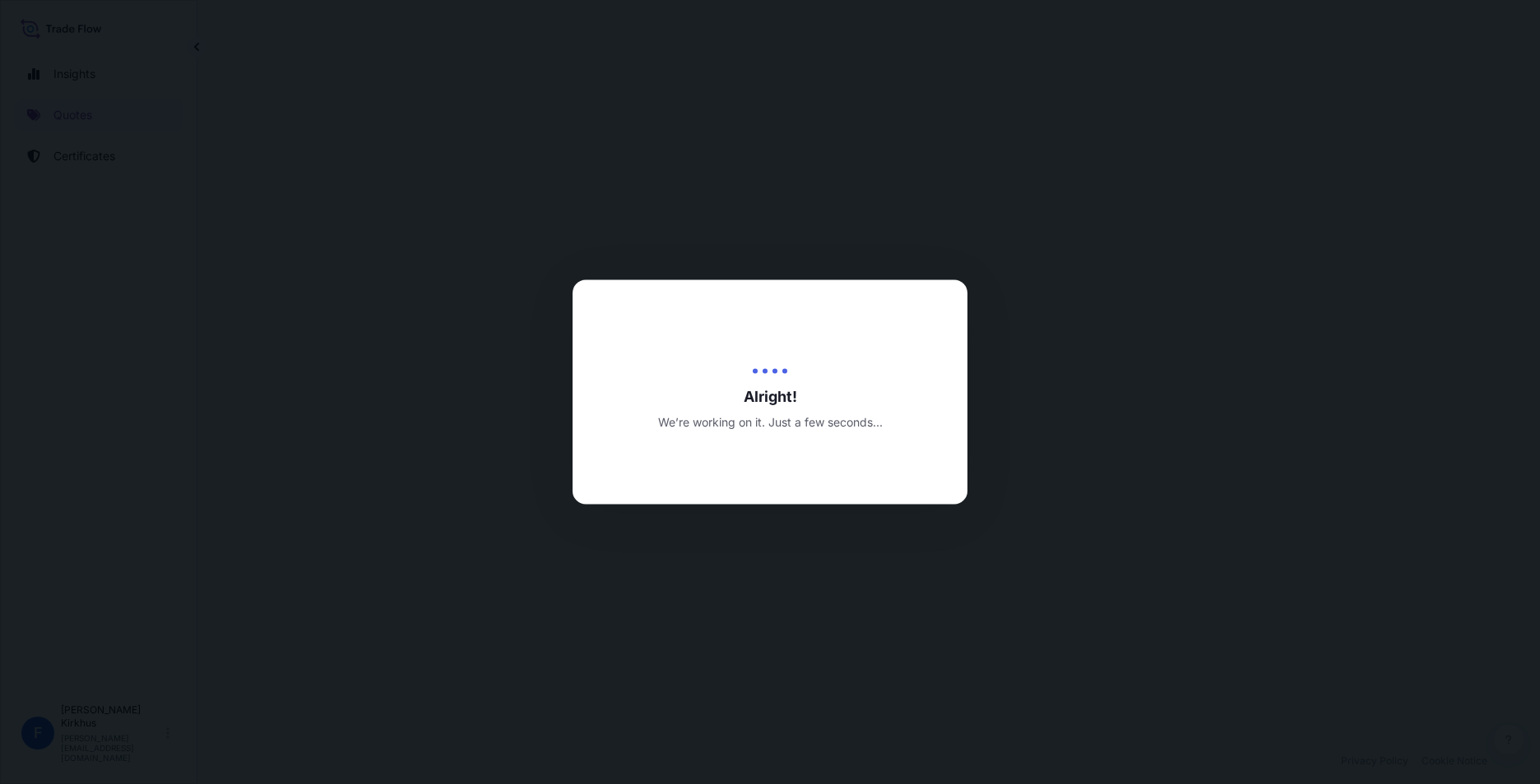
select select "Sea"
select select "31846"
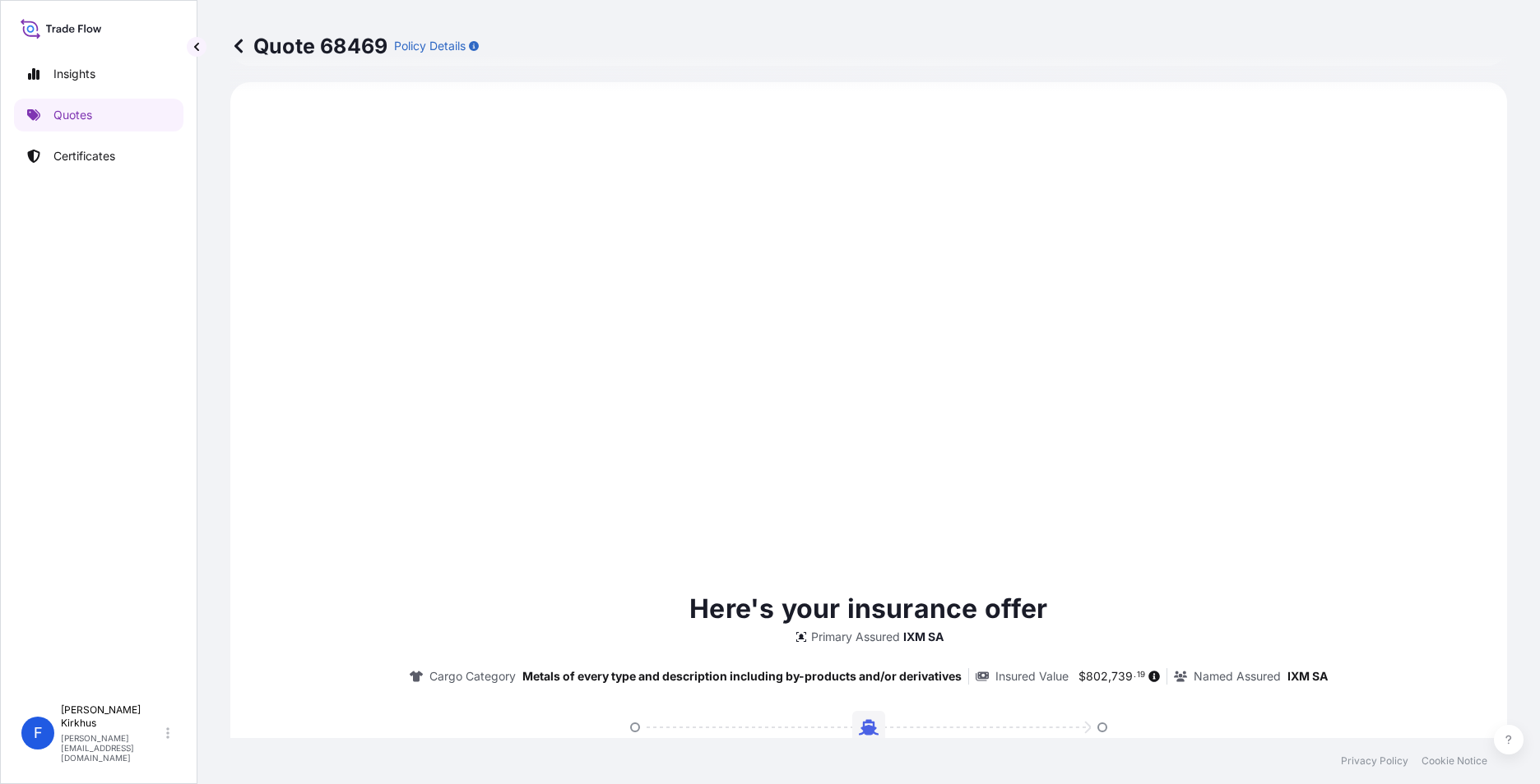
scroll to position [1690, 0]
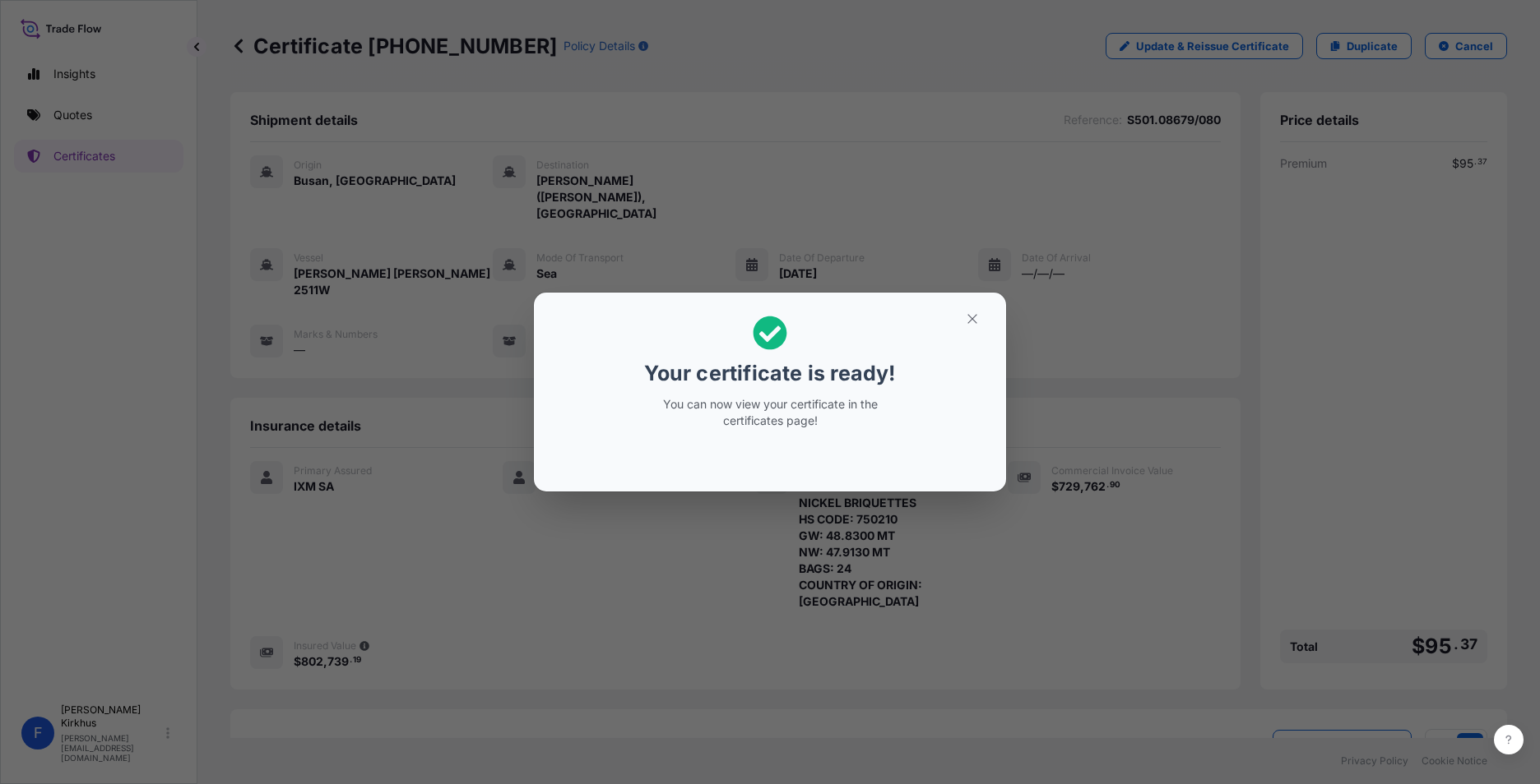
click at [629, 572] on div "Your certificate is ready! You can now view your certificate in the certificate…" at bounding box center [770, 392] width 1540 height 784
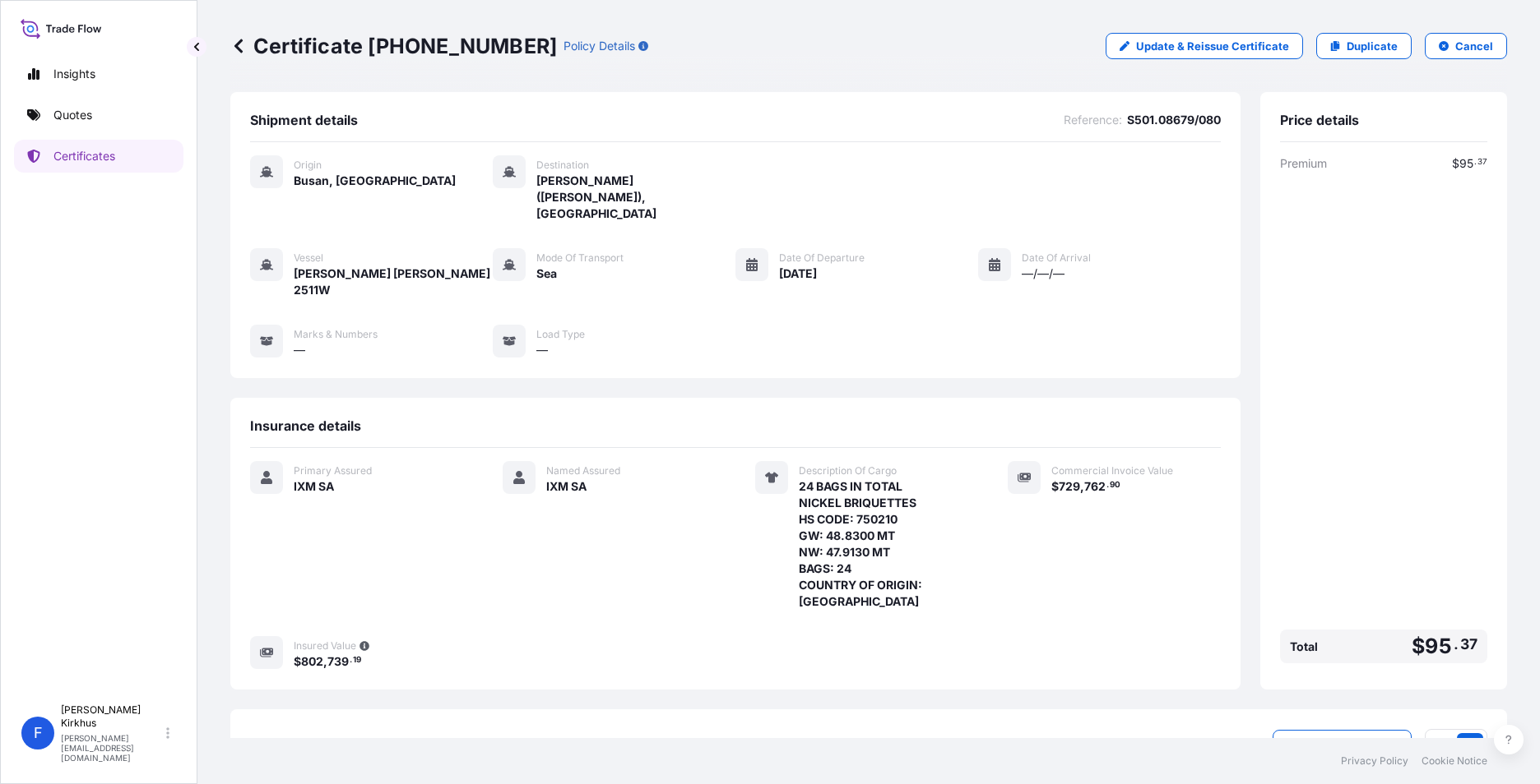
click at [972, 318] on div "Vessel ZHONG GU LAN ZHOU 2511W Mode of Transport Sea Date of Departure 03/09/20…" at bounding box center [736, 303] width 971 height 110
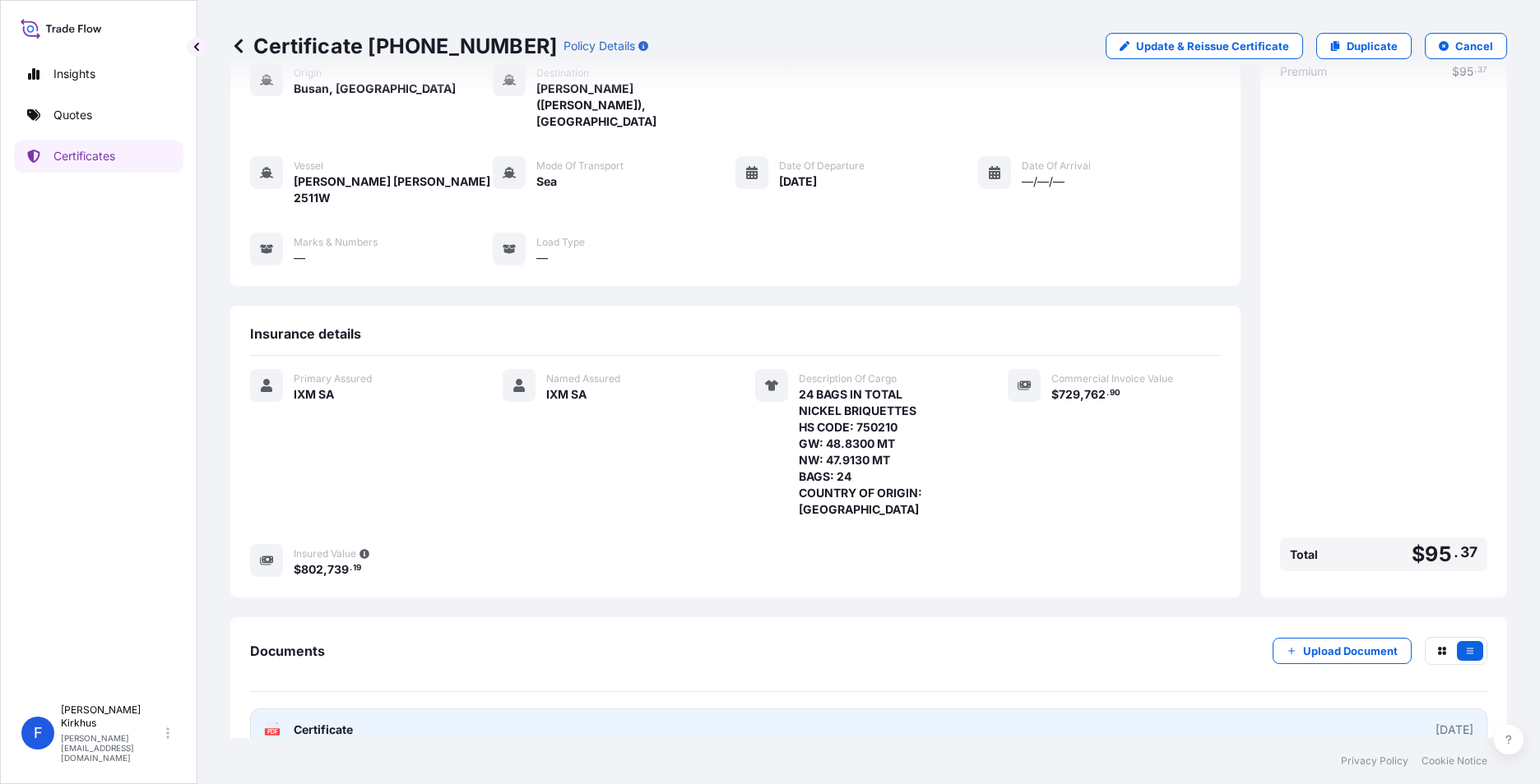
click at [310, 722] on span "Certificate" at bounding box center [323, 730] width 59 height 16
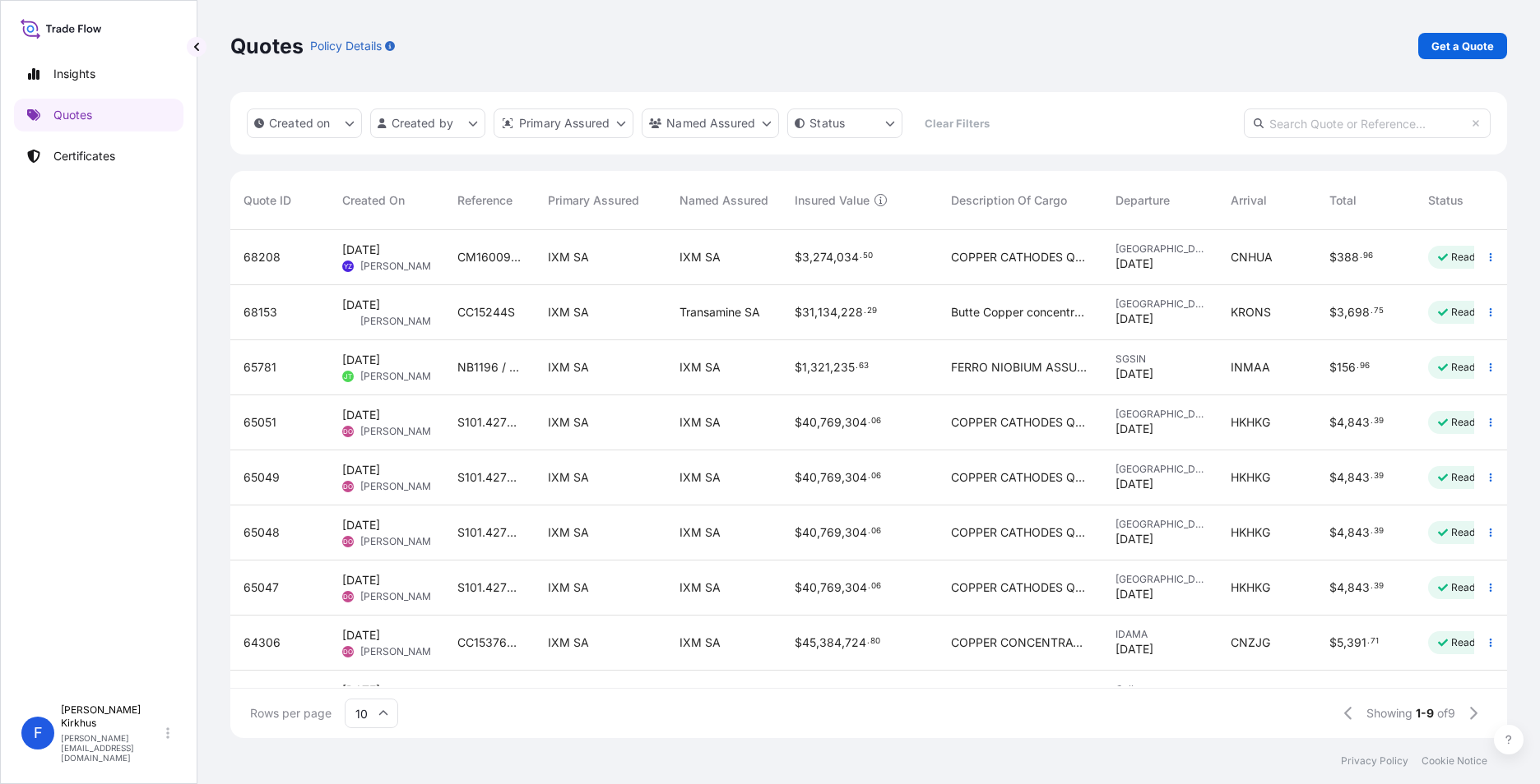
scroll to position [505, 1264]
click at [68, 153] on p "Certificates" at bounding box center [84, 156] width 62 height 16
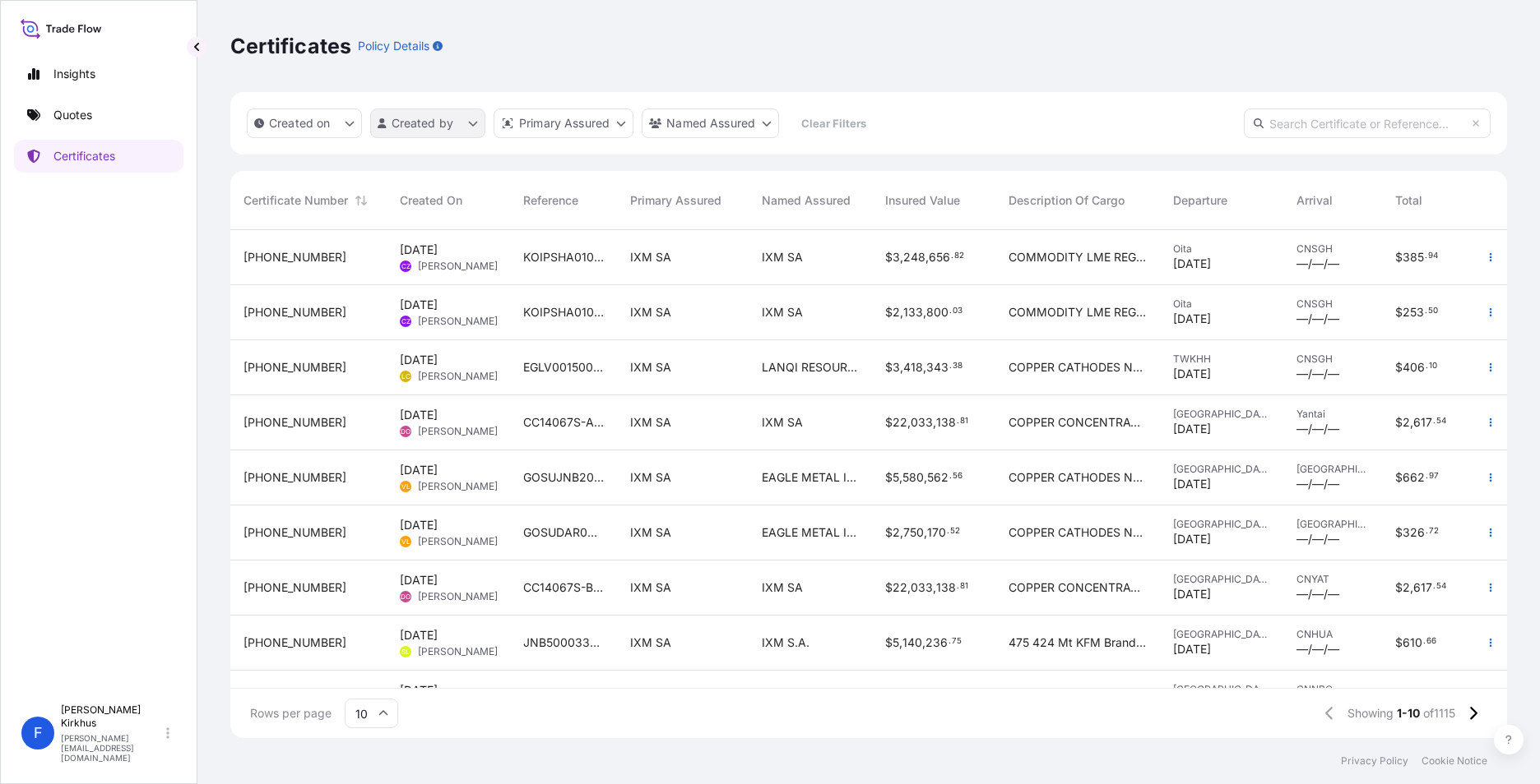
click at [471, 121] on html "Insights Quotes Certificates F Fredrik Kirkhus fredrik.kirkhus@ixmetals.com Cer…" at bounding box center [770, 392] width 1540 height 784
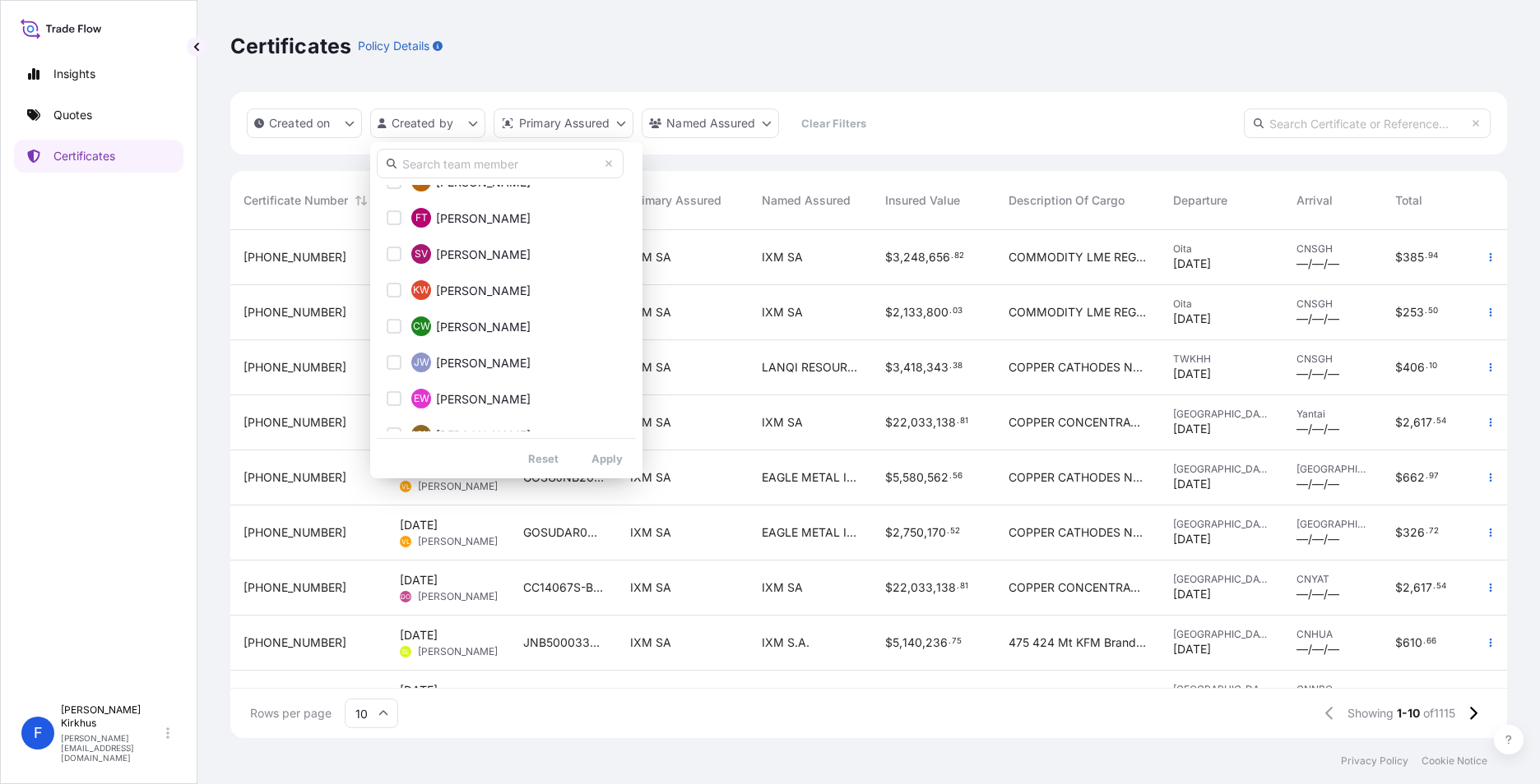
scroll to position [3368, 0]
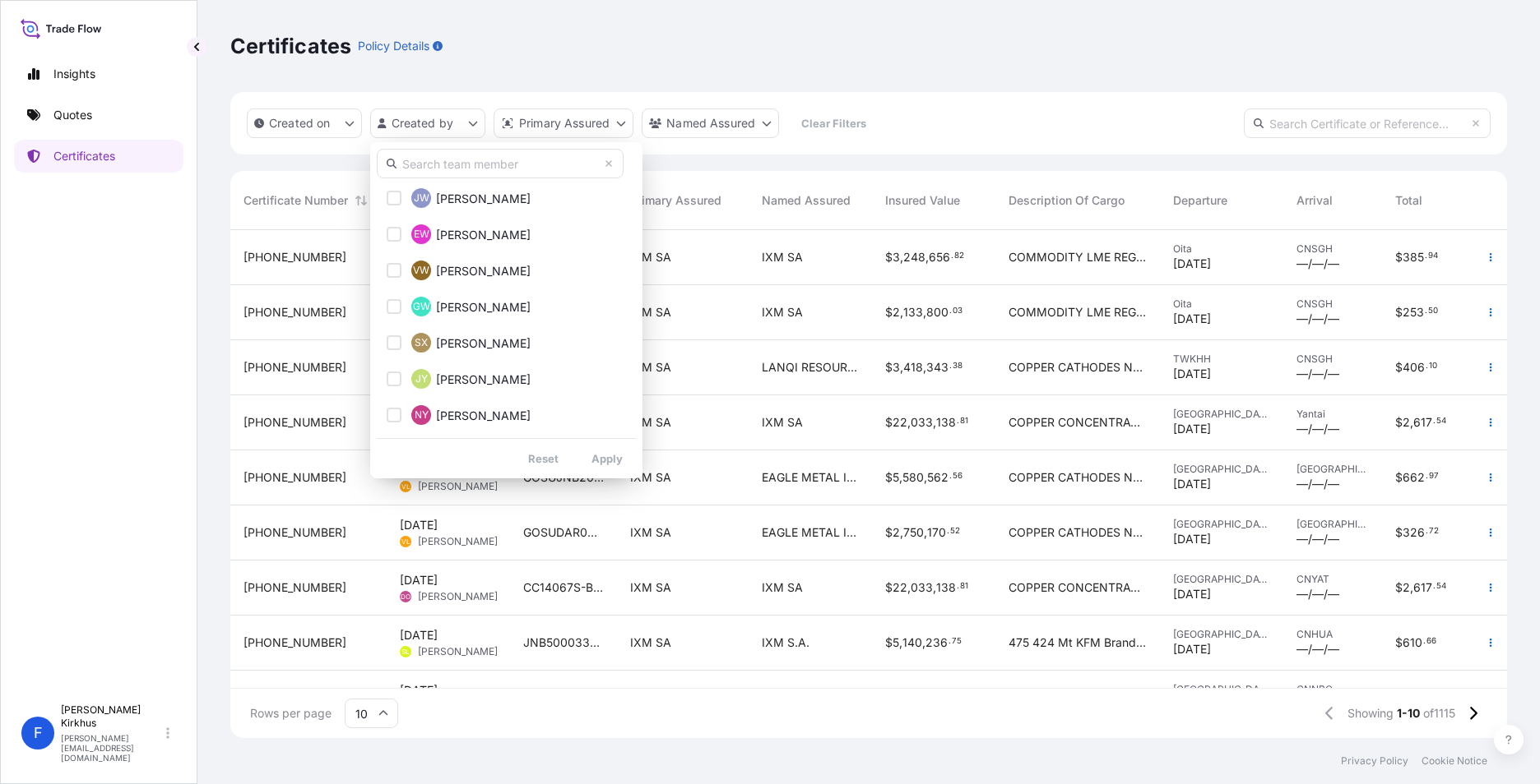
click at [430, 161] on input "text" at bounding box center [500, 163] width 246 height 30
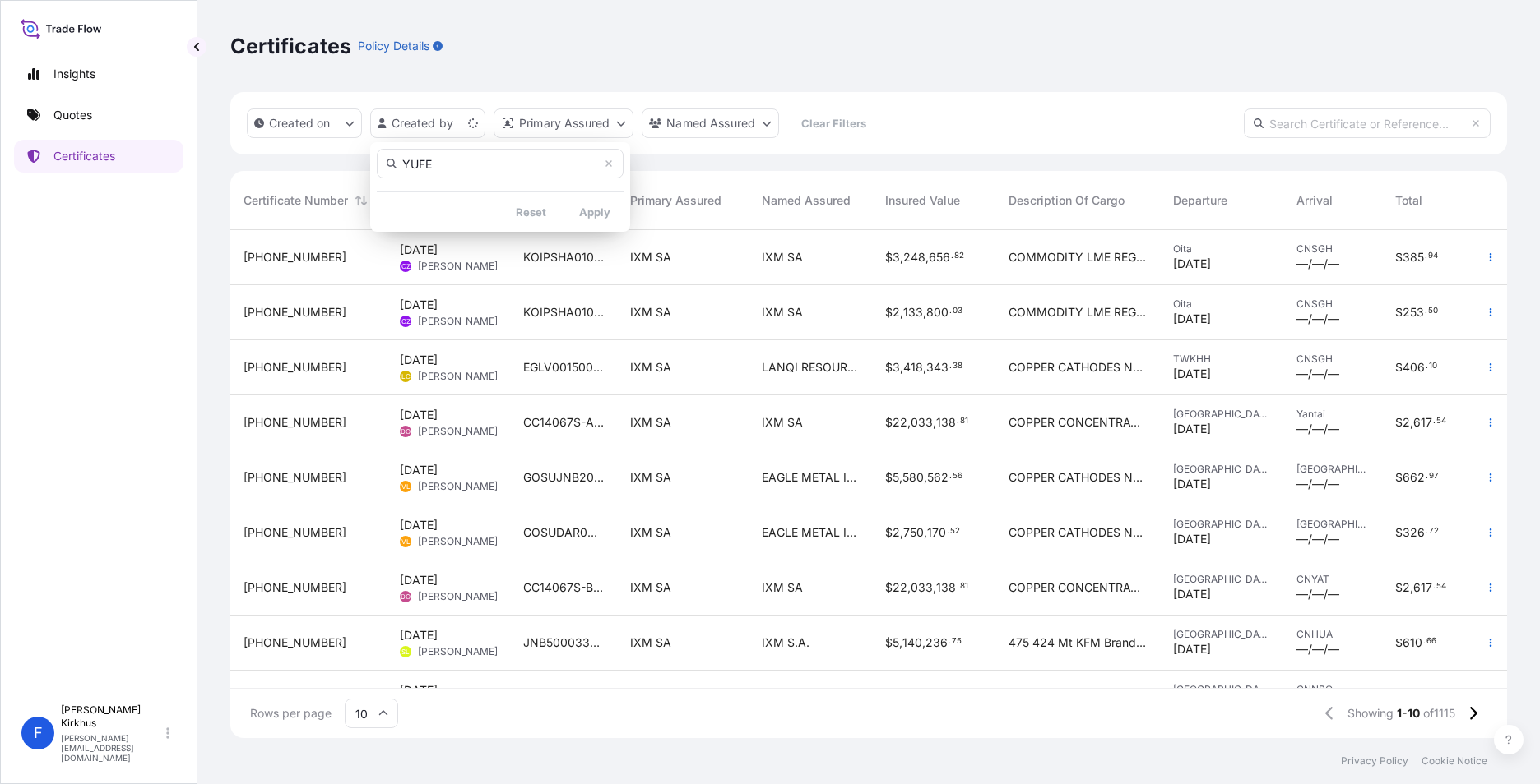
scroll to position [0, 0]
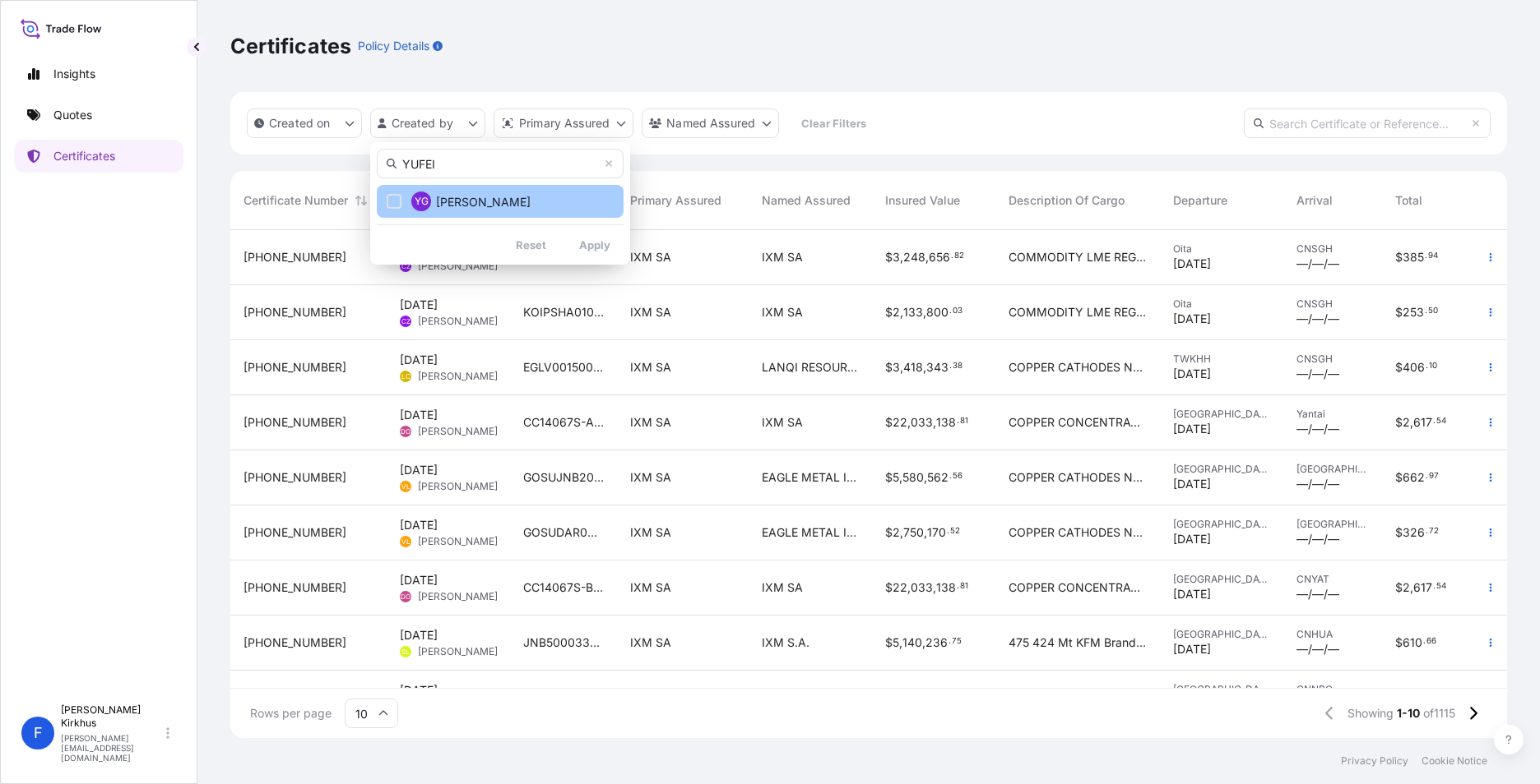
type input "YUFEI"
click at [386, 198] on button "YG Yufei Gao" at bounding box center [500, 201] width 246 height 32
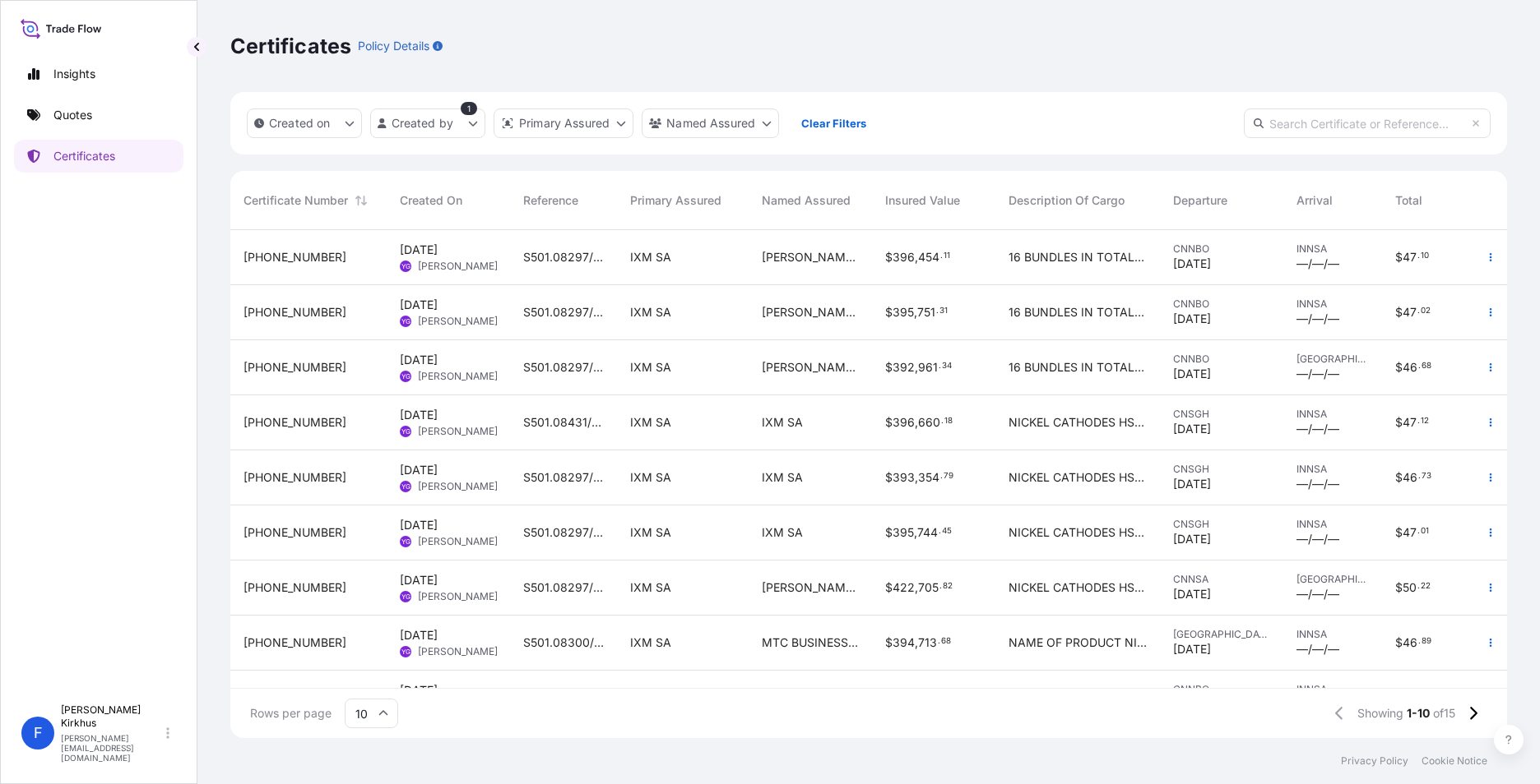
click at [796, 257] on span "J. POONAMCHAND & SONS" at bounding box center [810, 257] width 97 height 16
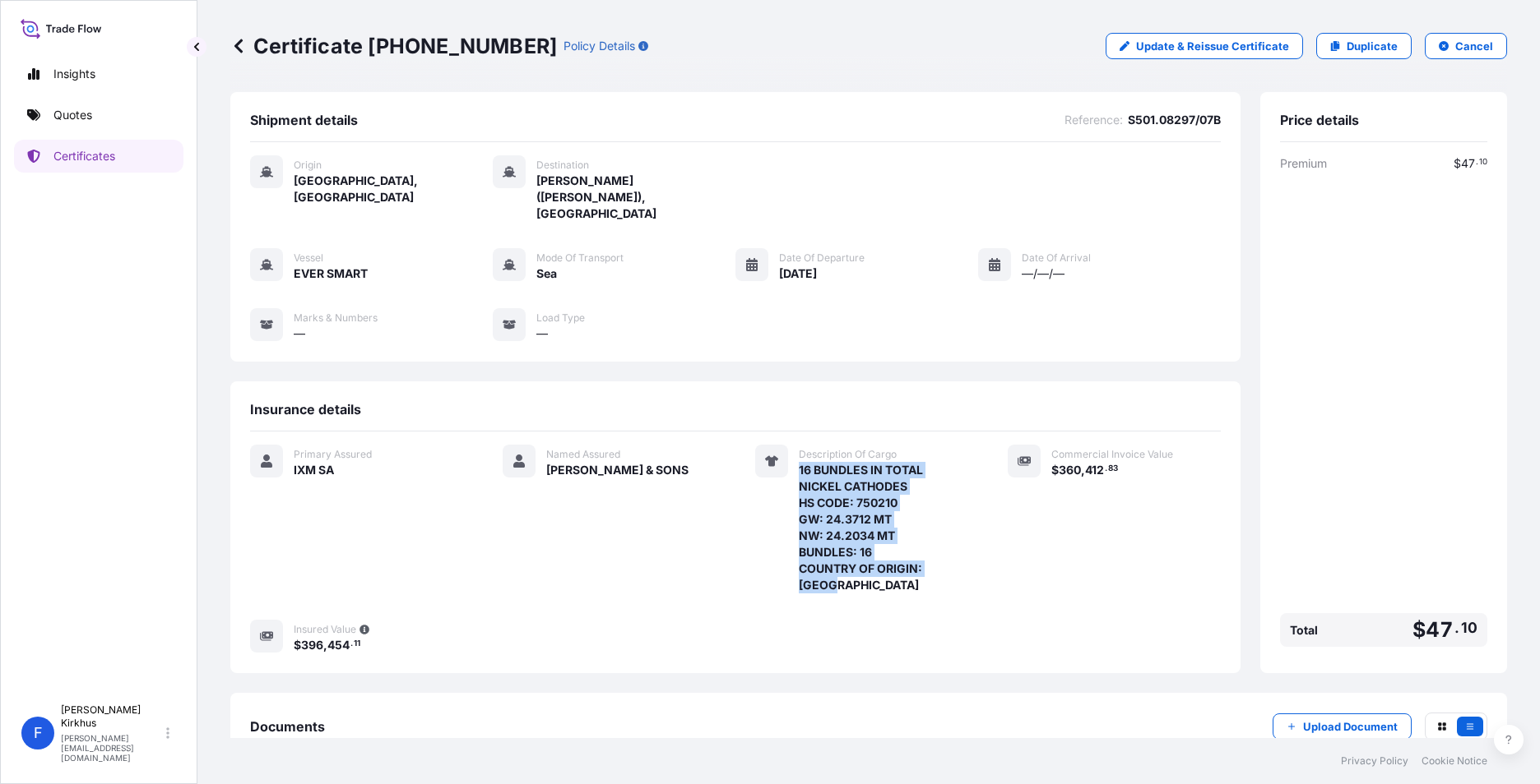
drag, startPoint x: 968, startPoint y: 551, endPoint x: 792, endPoint y: 459, distance: 198.6
click at [792, 459] on div "Primary Assured IXM SA Named Assured J. POONAMCHAND & SONS Description Of Cargo…" at bounding box center [736, 549] width 971 height 209
copy span "16 BUNDLES IN TOTAL NICKEL CATHODES HS CODE: 750210 GW: 24.3712 MT NW: 24.2034 …"
click at [895, 401] on div "Insurance details" at bounding box center [736, 416] width 971 height 31
click at [238, 48] on icon at bounding box center [238, 45] width 9 height 14
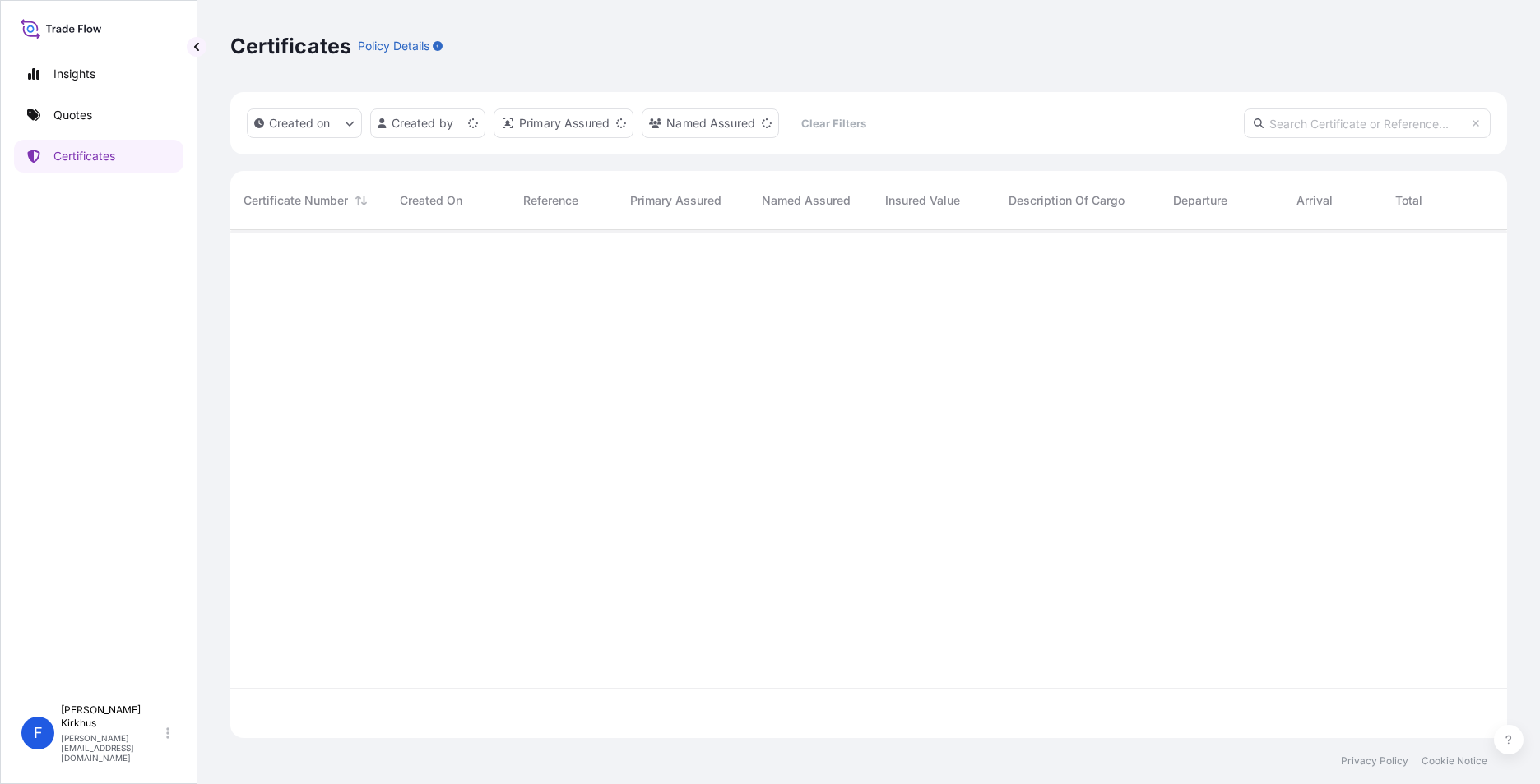
scroll to position [505, 1264]
click at [472, 120] on html "Insights Quotes Certificates F Fredrik Kirkhus fredrik.kirkhus@ixmetals.com Cer…" at bounding box center [770, 392] width 1540 height 784
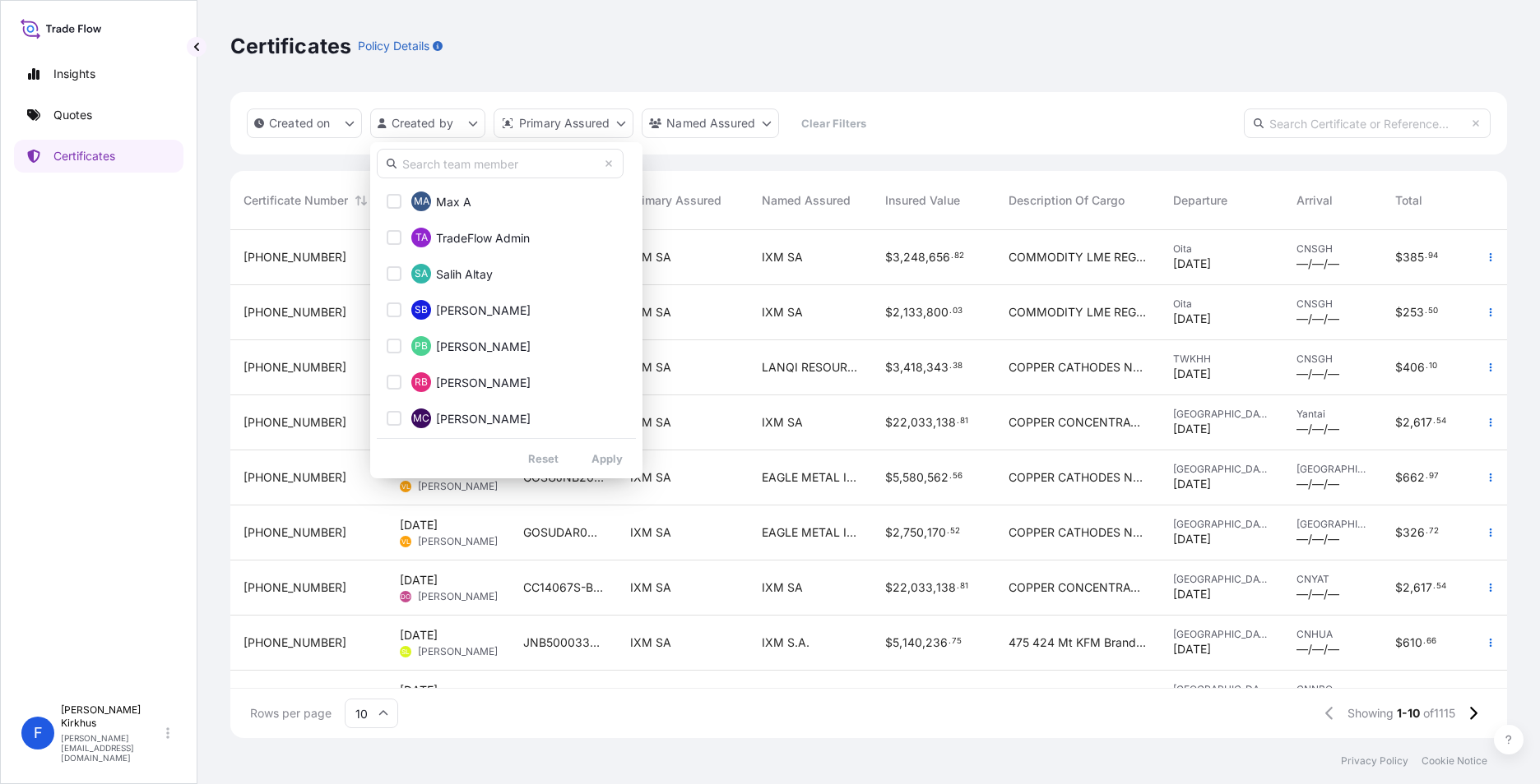
click at [447, 163] on input "text" at bounding box center [500, 163] width 246 height 30
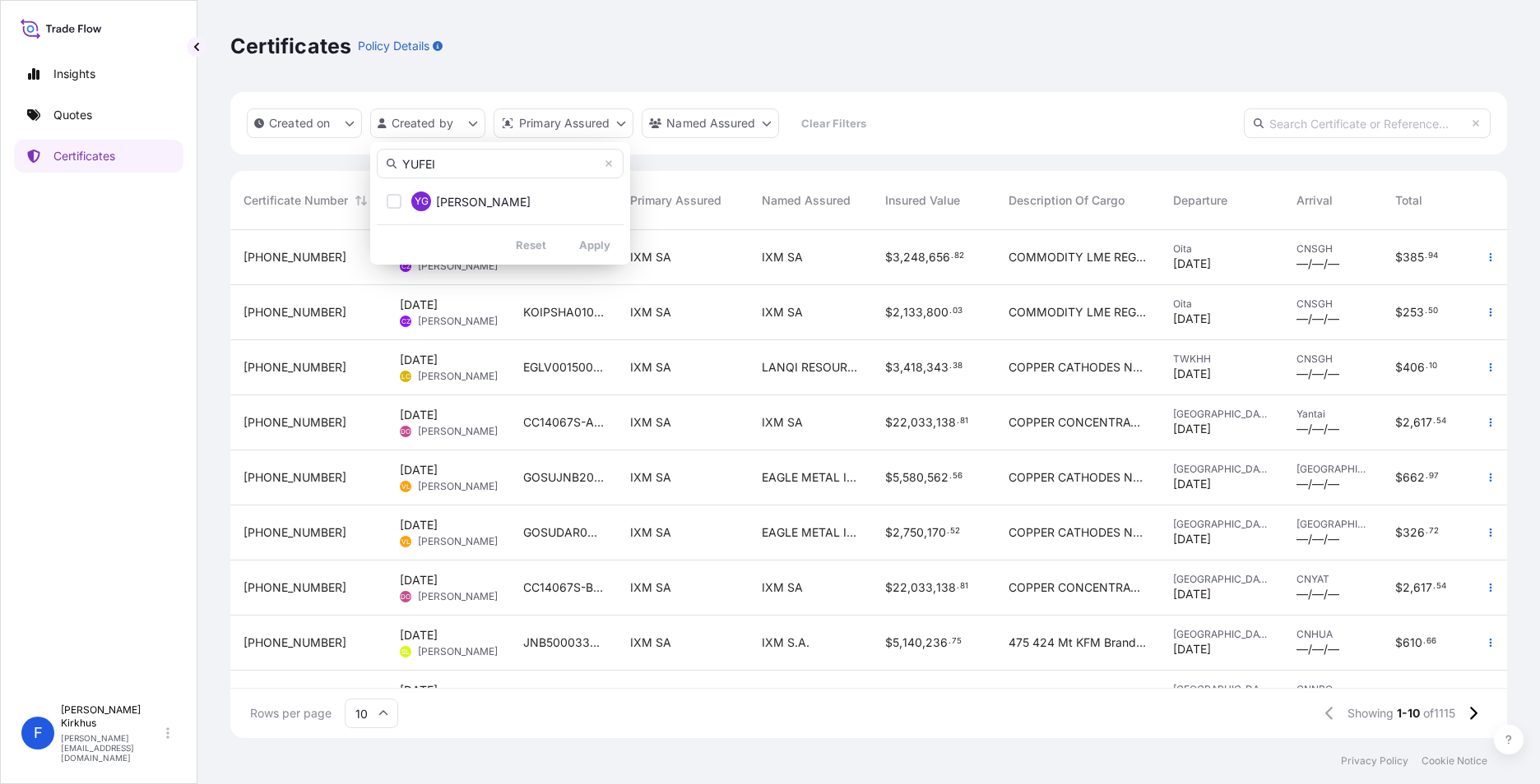
type input "YUFEI"
click at [396, 201] on div "Select Option" at bounding box center [394, 201] width 14 height 14
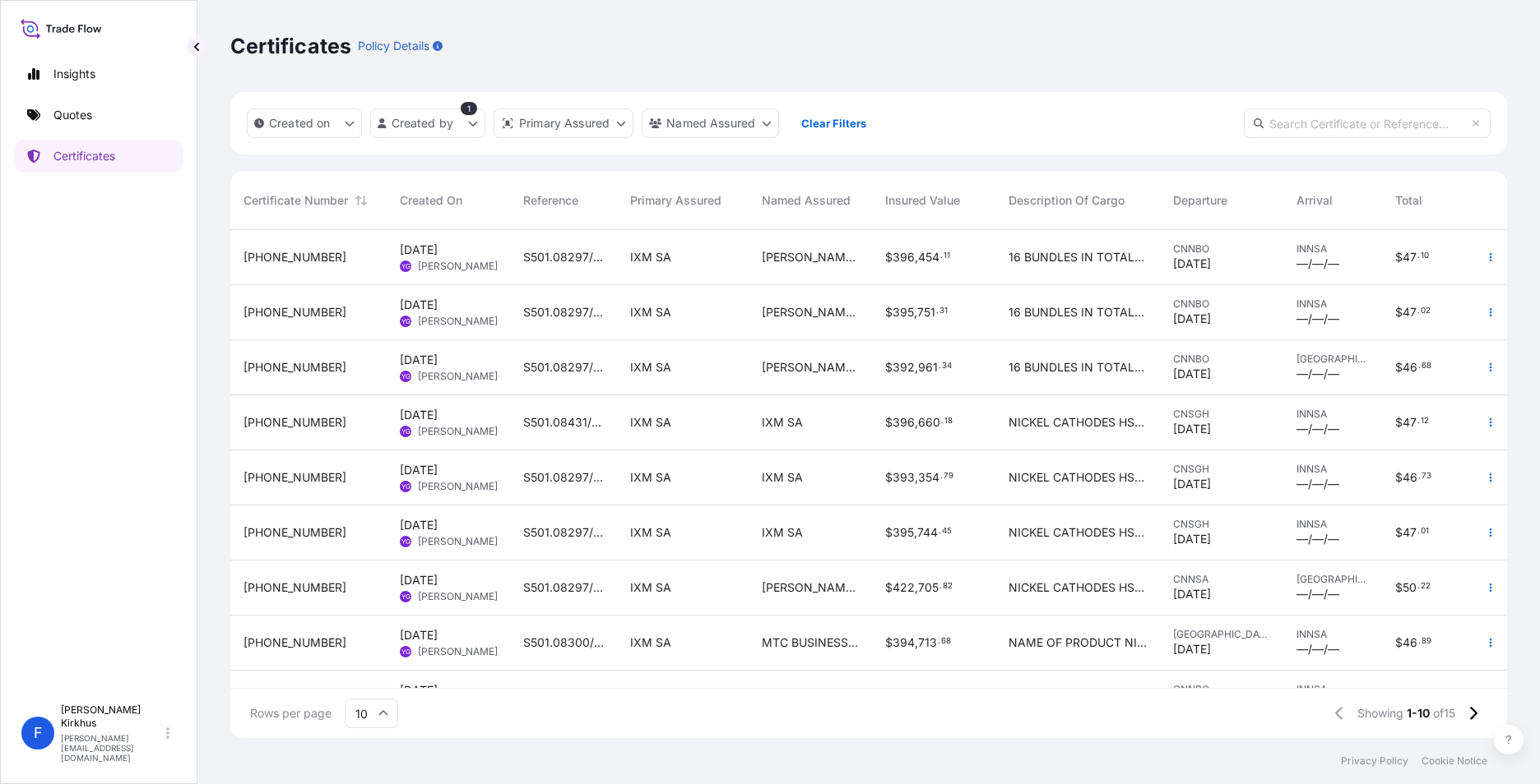
click at [1114, 203] on span "Description Of Cargo" at bounding box center [1066, 200] width 116 height 16
click at [1325, 127] on input "text" at bounding box center [1367, 123] width 246 height 30
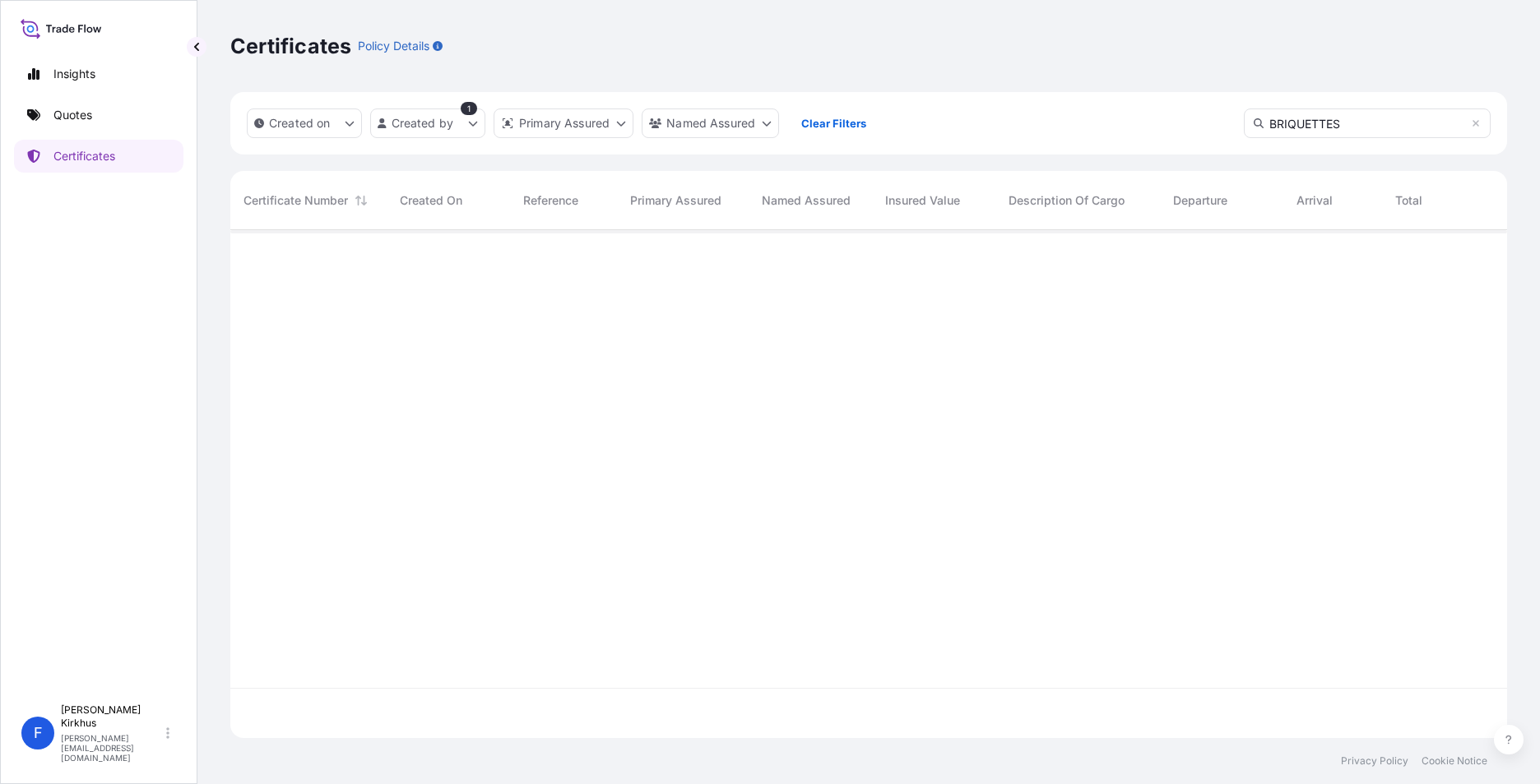
type input "BRIQUETTES"
